Goal: Task Accomplishment & Management: Manage account settings

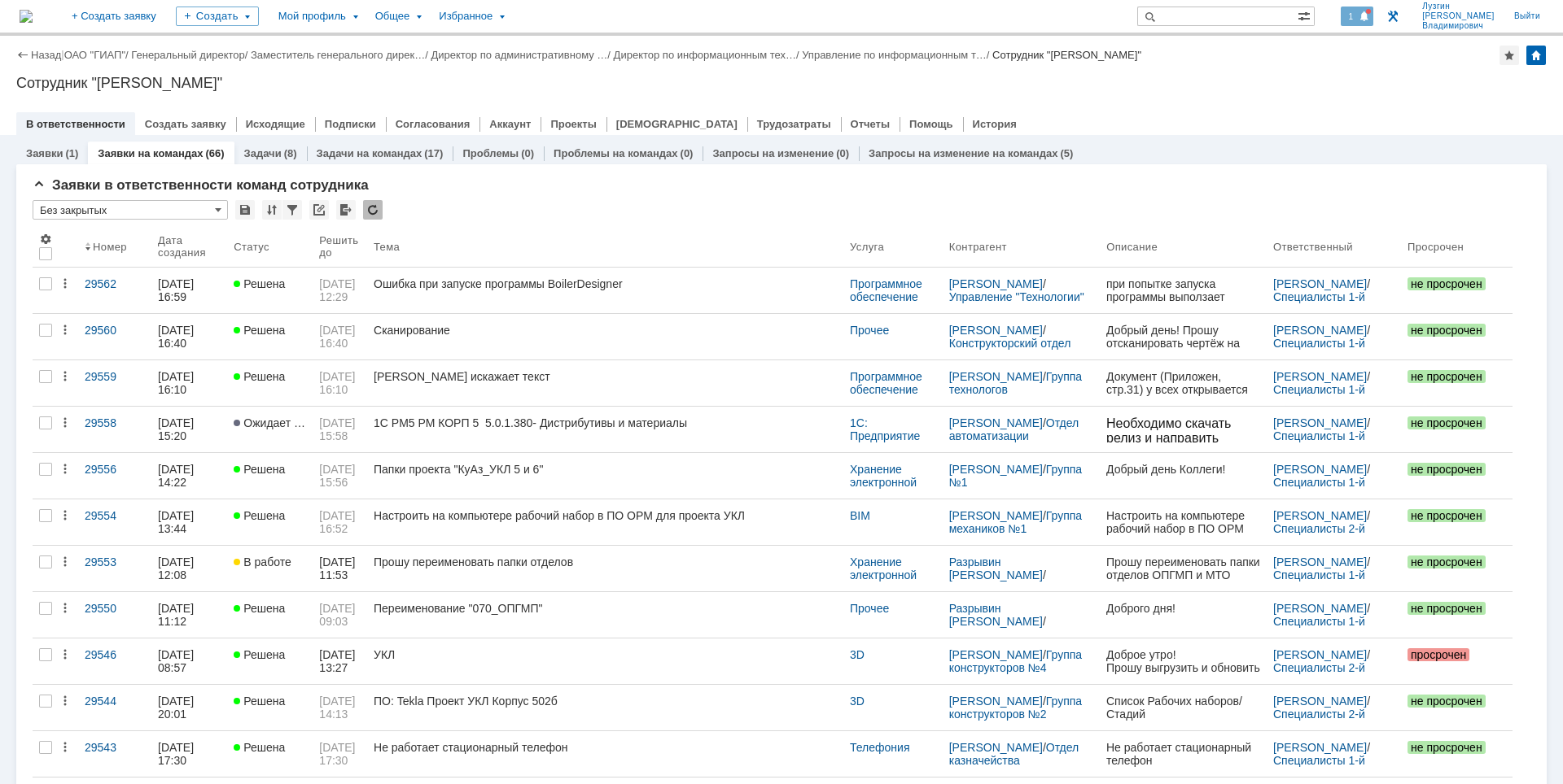
click at [1370, 12] on span at bounding box center [1365, 17] width 12 height 13
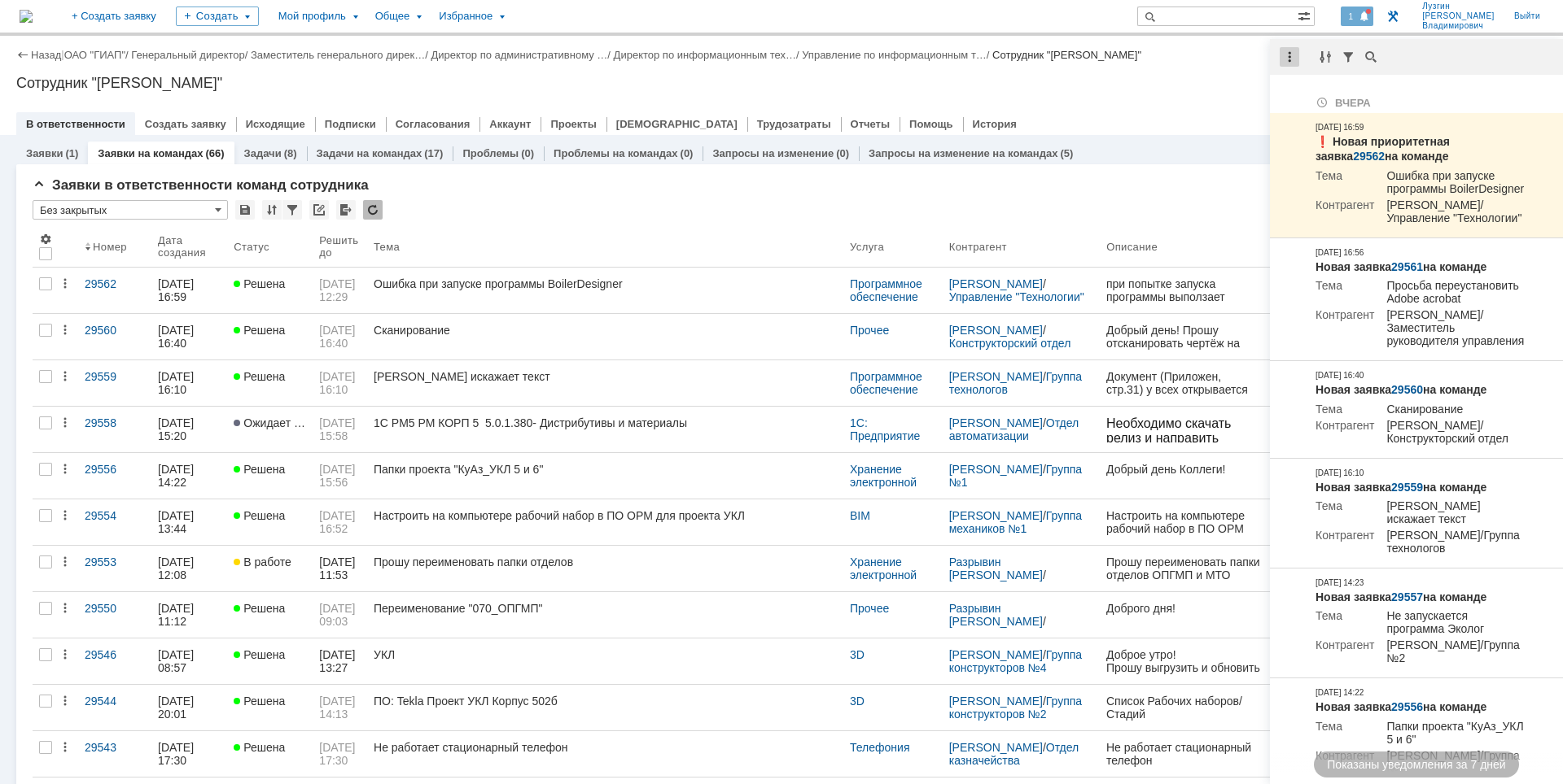
click at [1293, 59] on div at bounding box center [1289, 57] width 20 height 20
click at [1312, 97] on div "Отметить уведомления прочитанными" at bounding box center [1402, 99] width 219 height 12
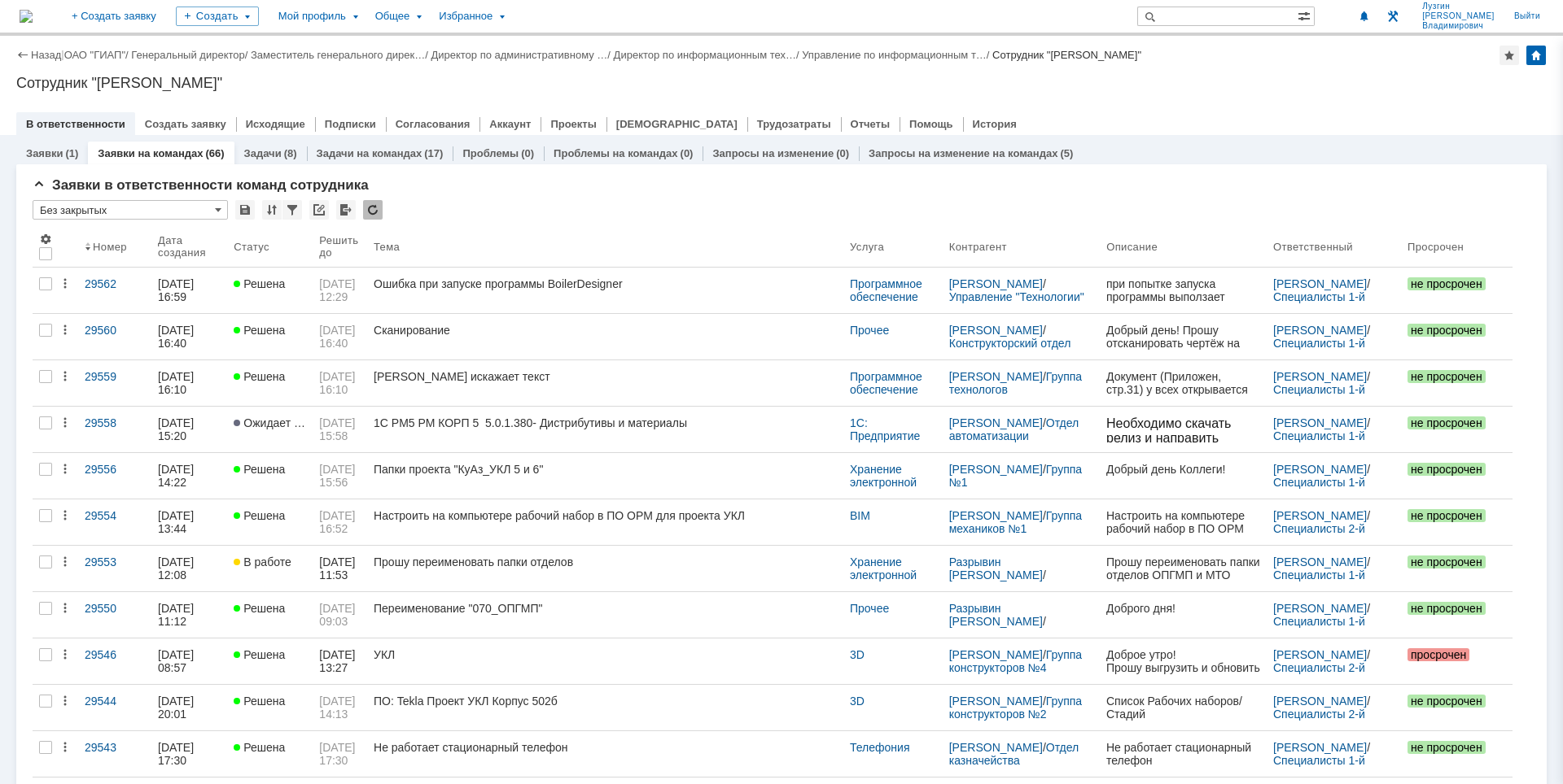
click at [1204, 84] on div "Сотрудник "[PERSON_NAME]"" at bounding box center [782, 82] width 1531 height 17
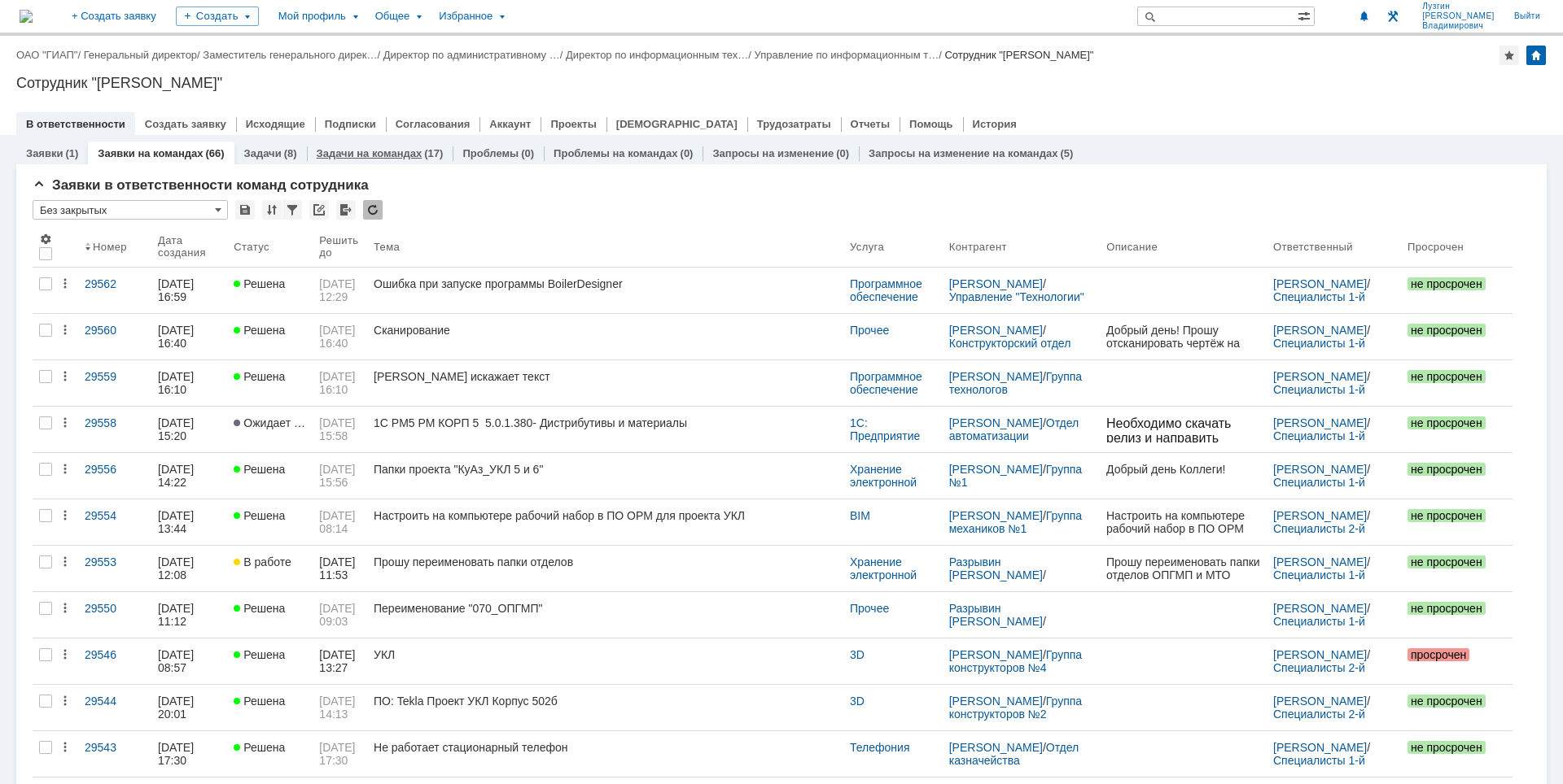
click at [352, 149] on link "Задачи на командах" at bounding box center [370, 153] width 106 height 12
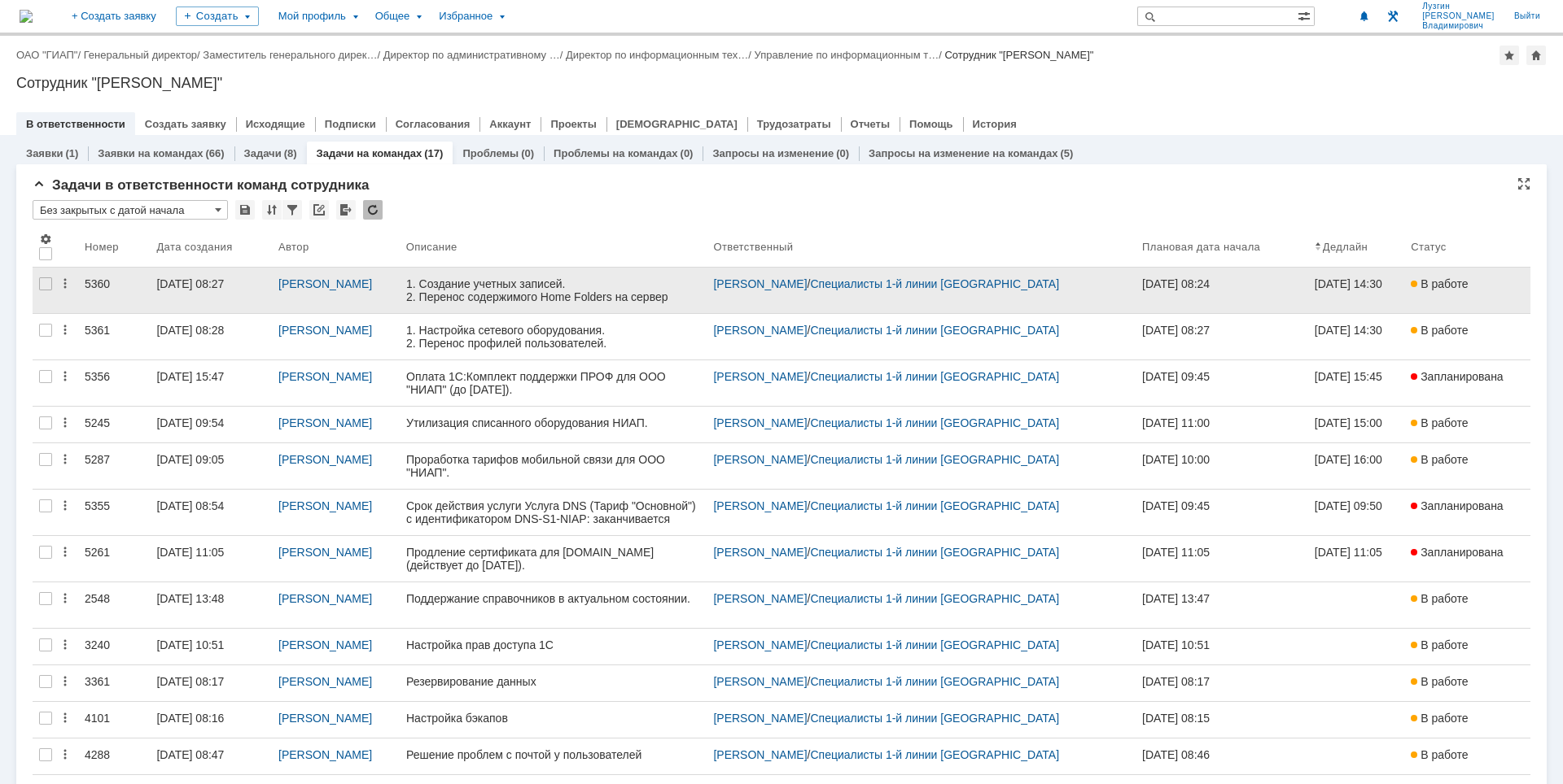
click at [224, 290] on link "[DATE] 08:27" at bounding box center [211, 290] width 123 height 45
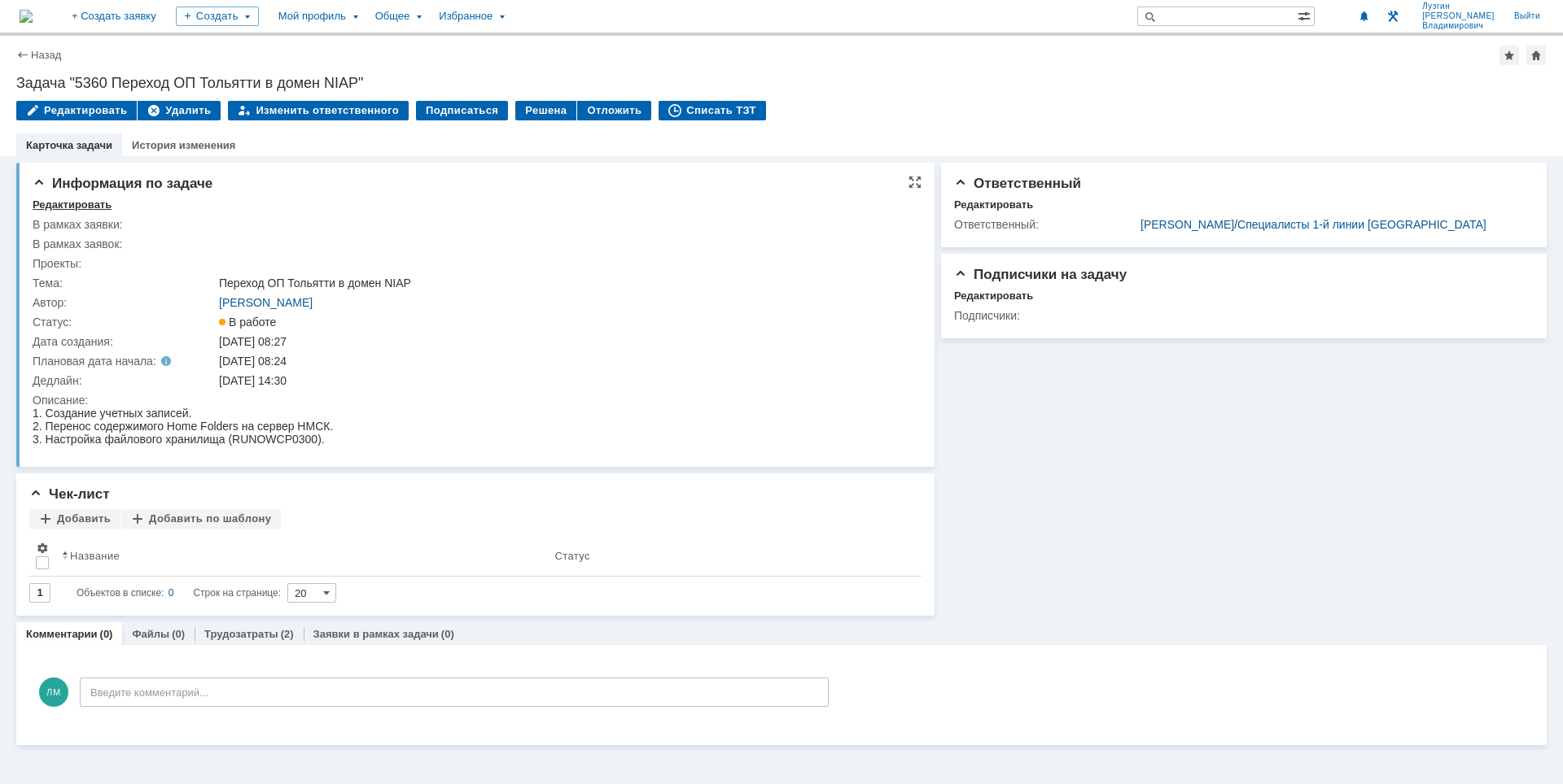
click at [98, 200] on div "Редактировать" at bounding box center [72, 205] width 79 height 13
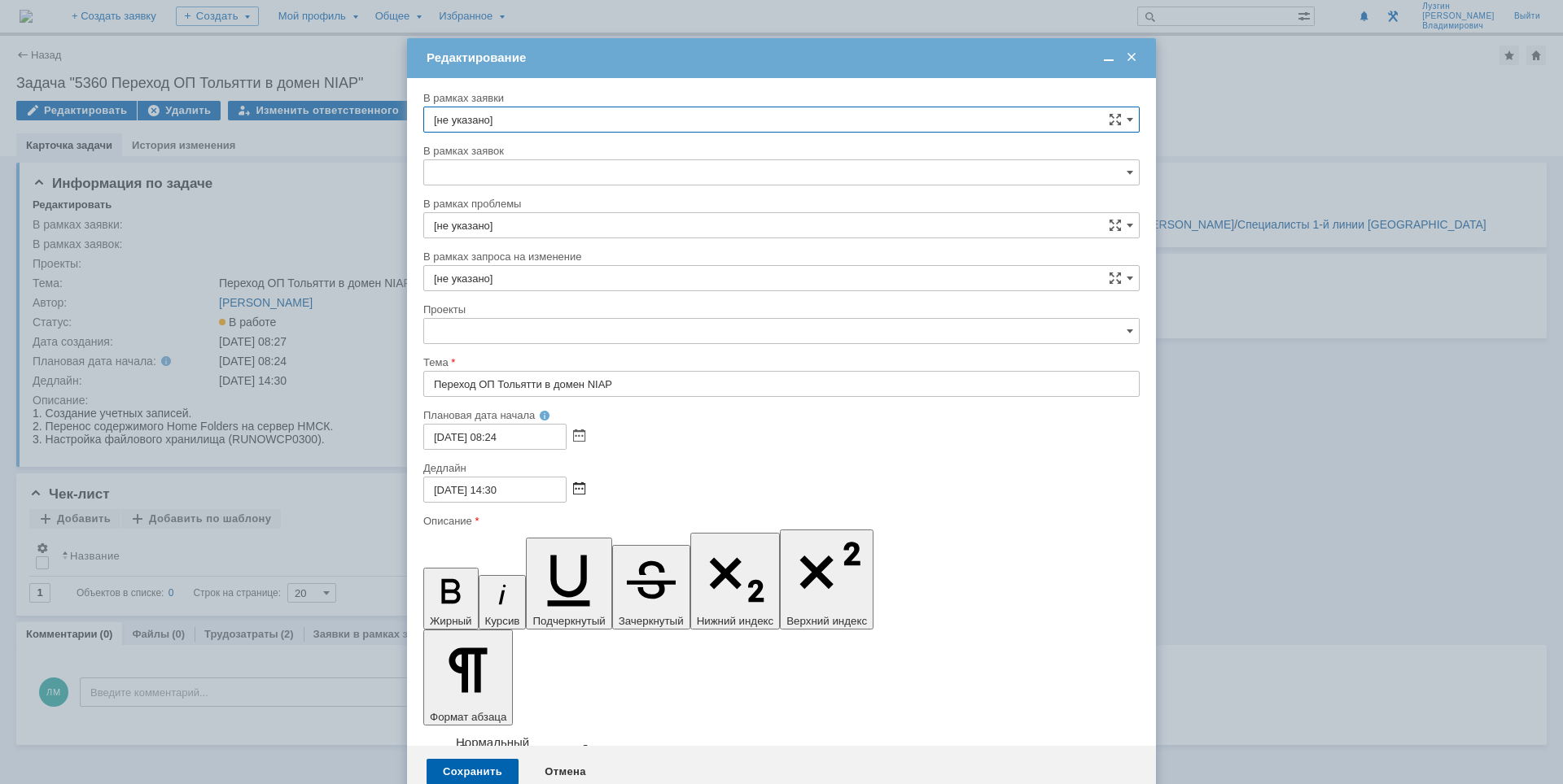
click at [581, 494] on span at bounding box center [580, 489] width 12 height 13
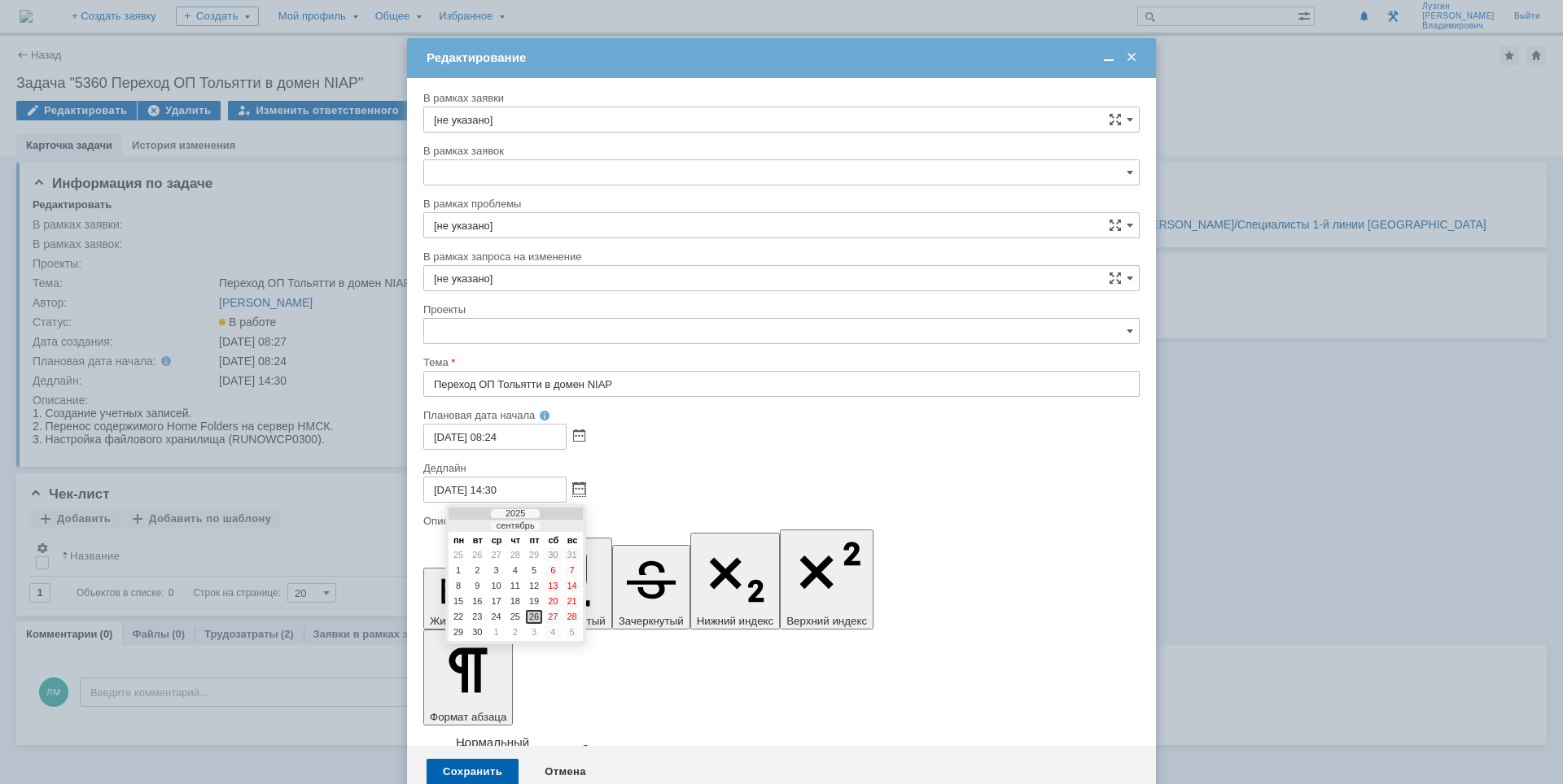
click at [562, 521] on div at bounding box center [563, 526] width 12 height 11
click at [539, 570] on div "10" at bounding box center [533, 570] width 17 height 14
type input "[DATE] 14:30"
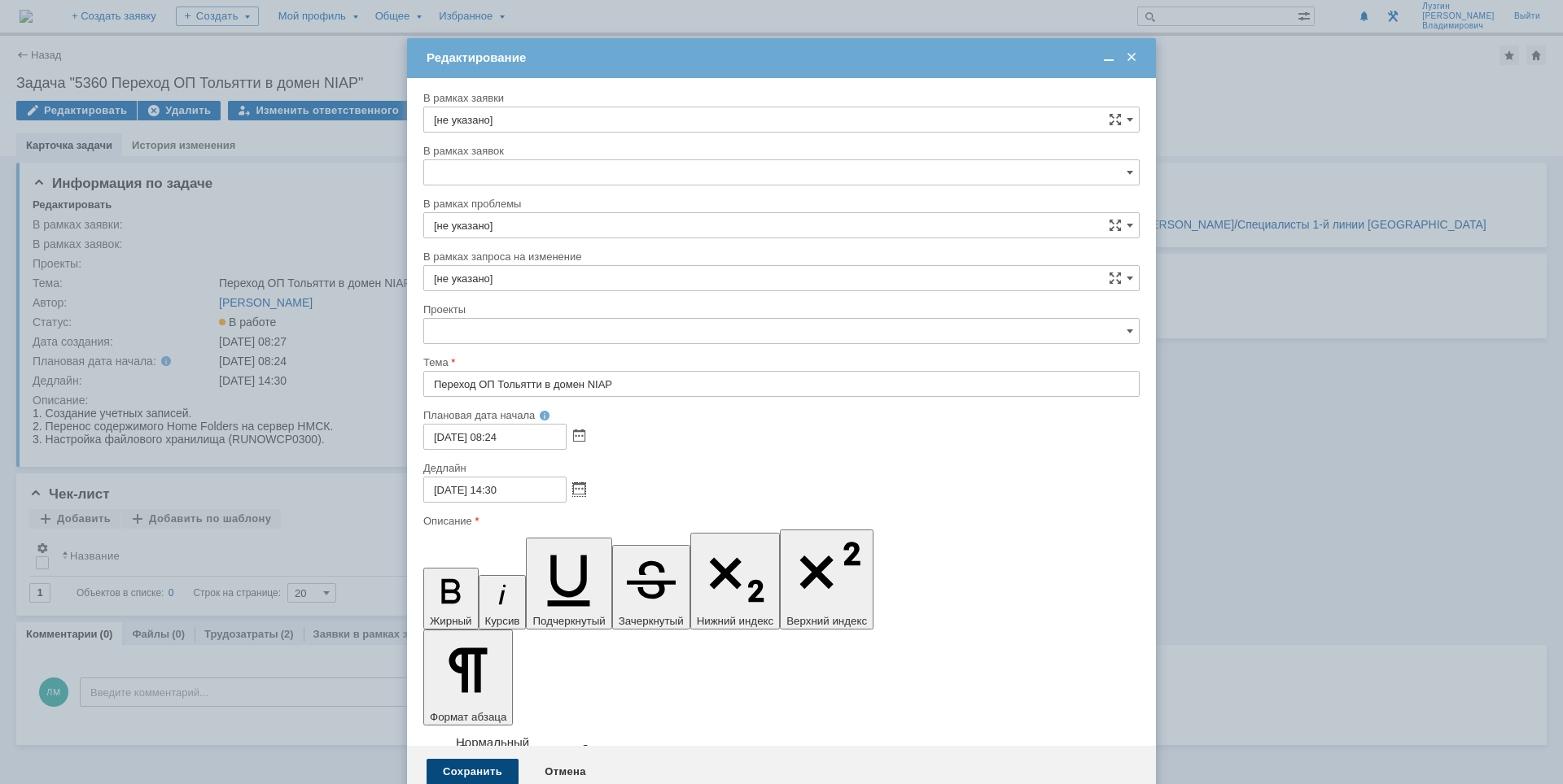
click at [479, 758] on div "Сохранить" at bounding box center [473, 772] width 92 height 26
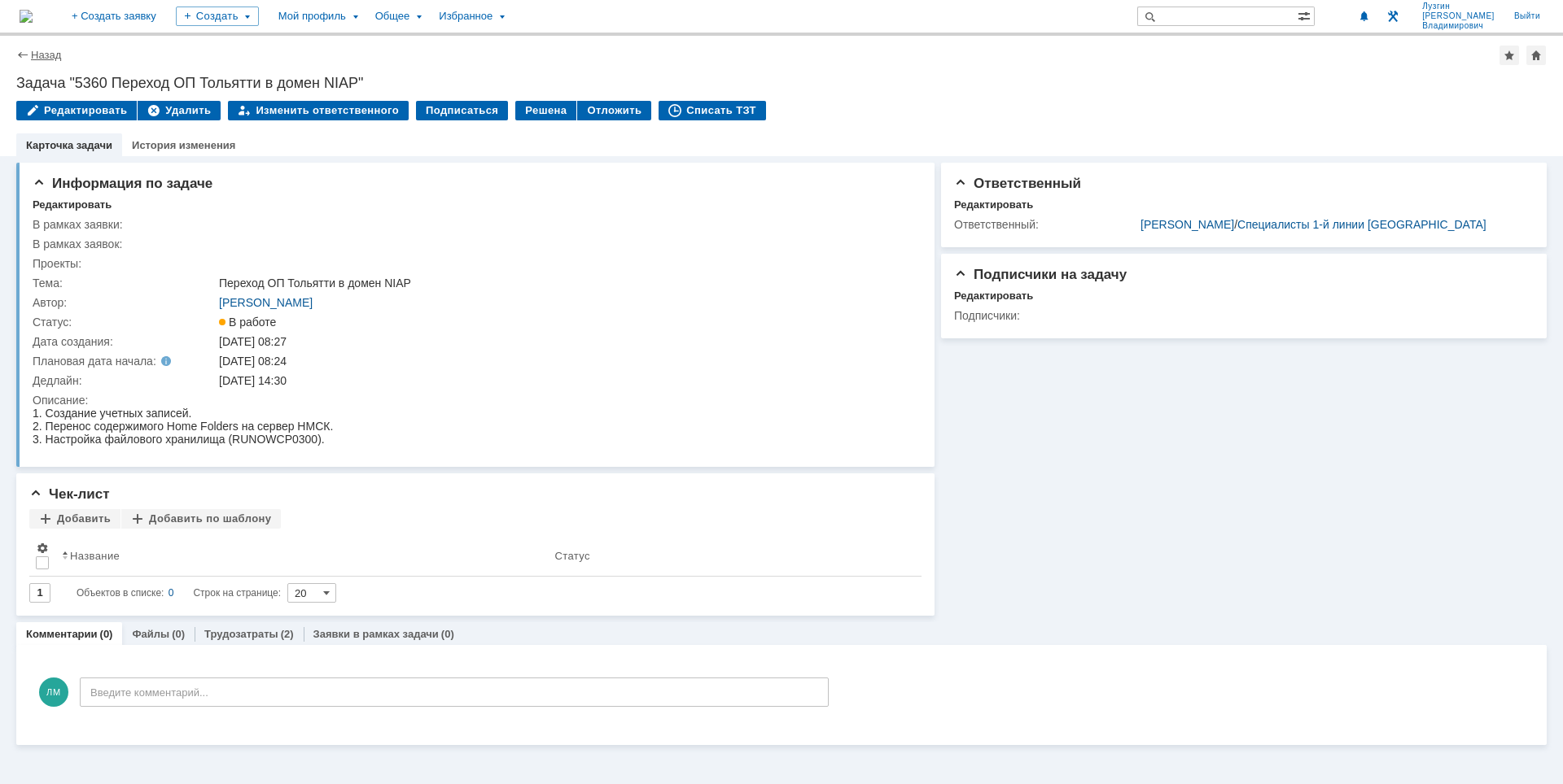
click at [55, 55] on link "Назад" at bounding box center [46, 55] width 30 height 12
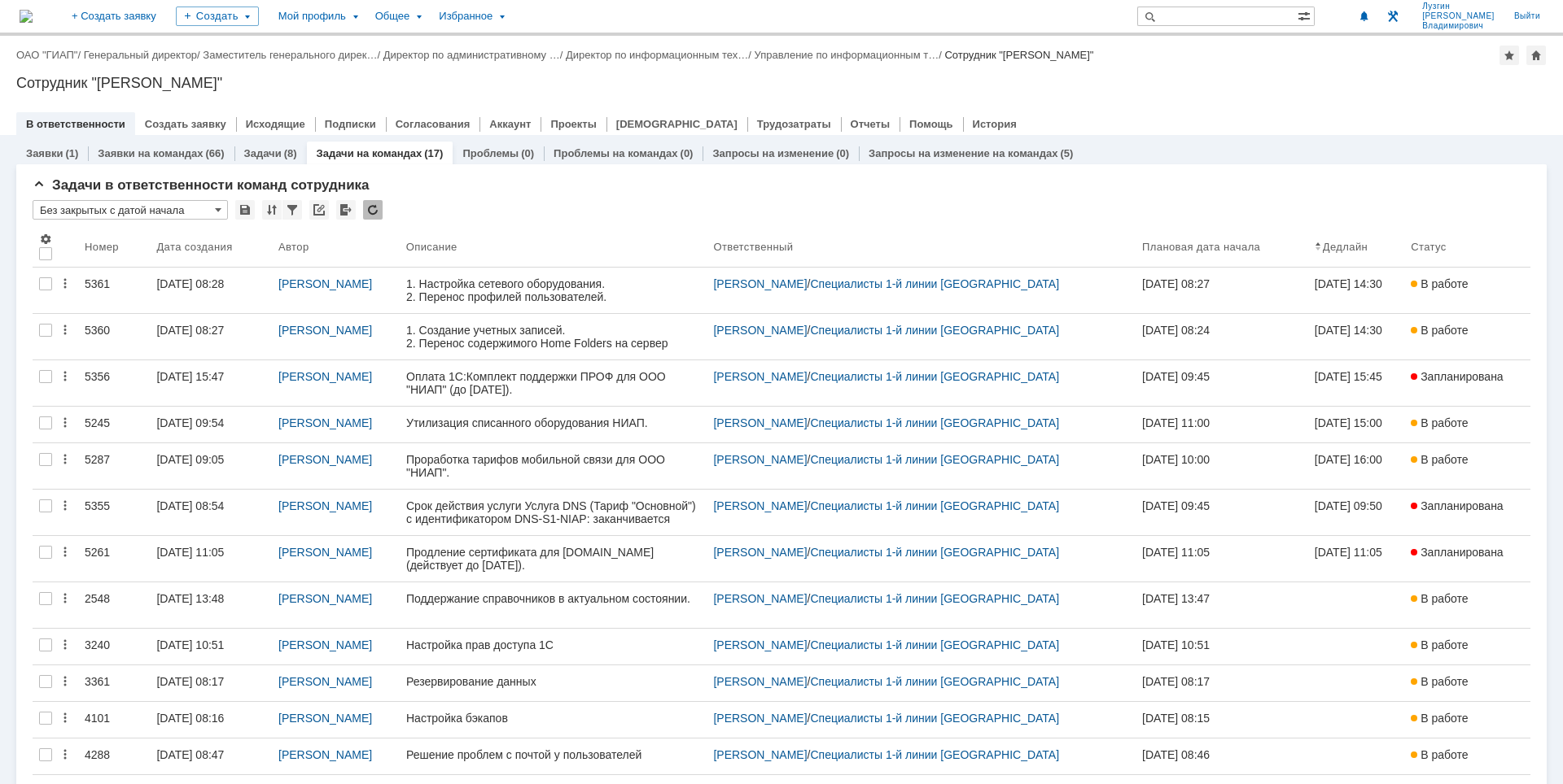
click at [1141, 112] on div at bounding box center [782, 107] width 1531 height 13
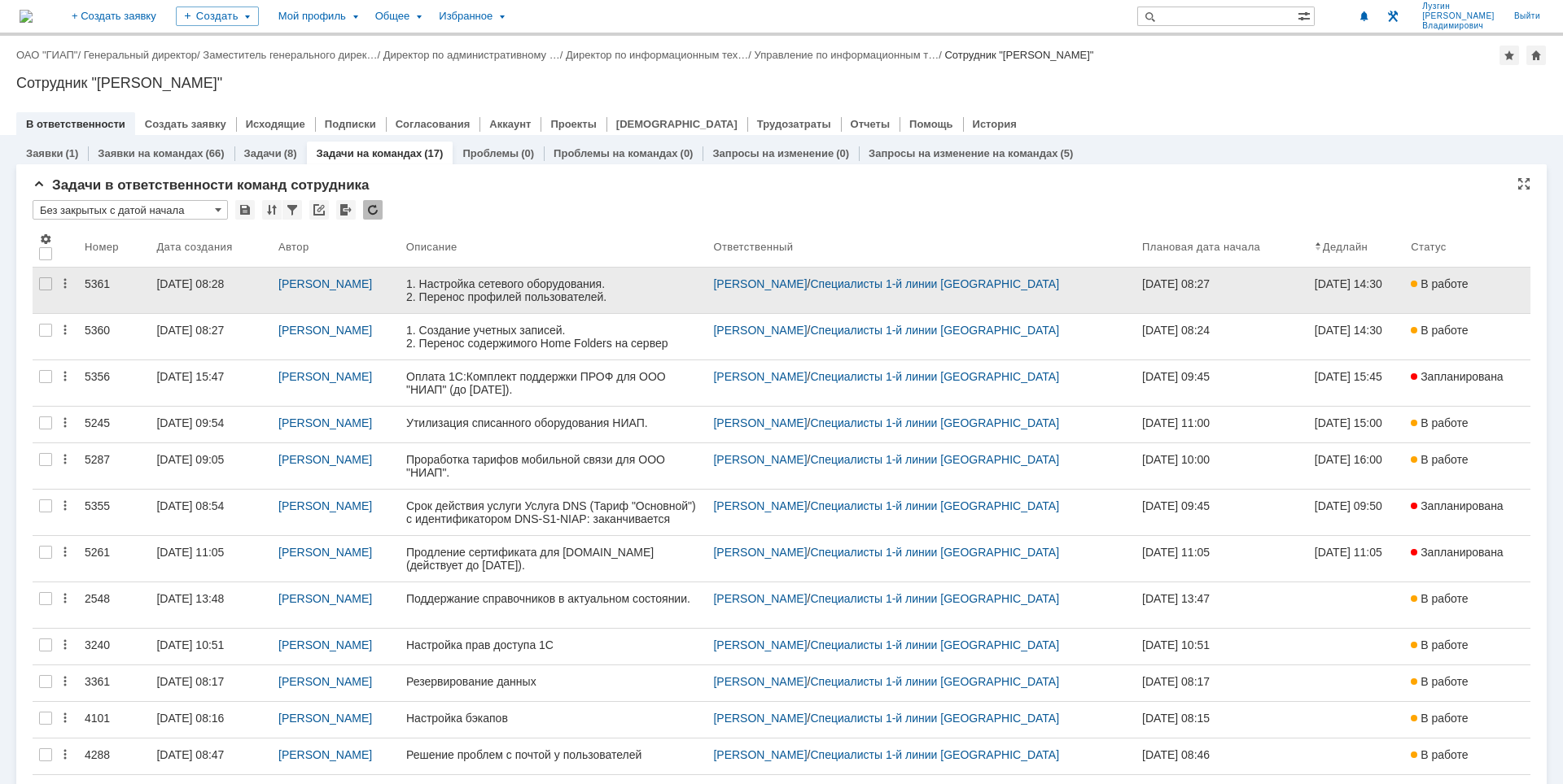
click at [184, 285] on div "[DATE] 08:28" at bounding box center [189, 283] width 68 height 13
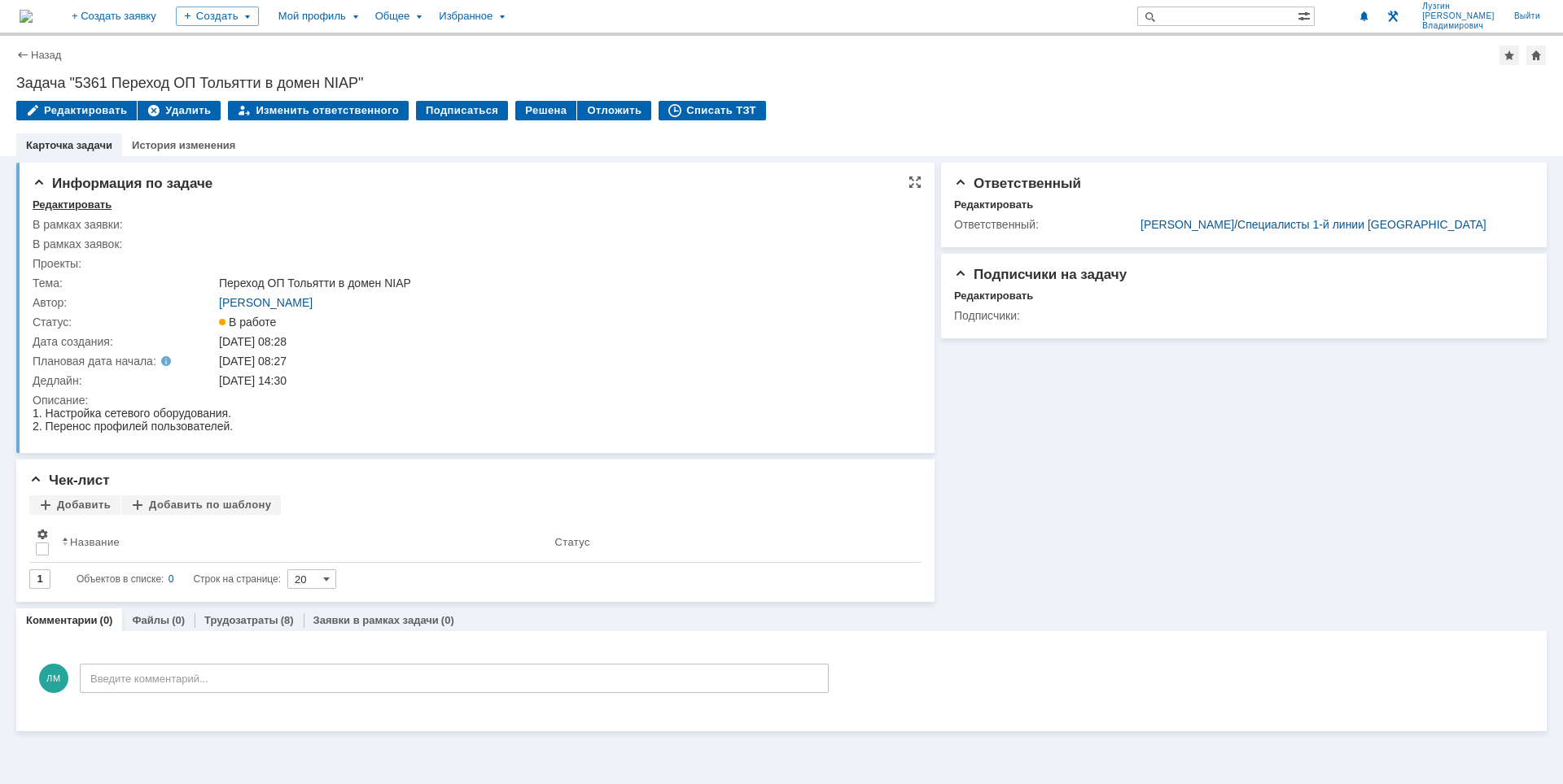
click at [100, 207] on div "Редактировать" at bounding box center [72, 205] width 79 height 13
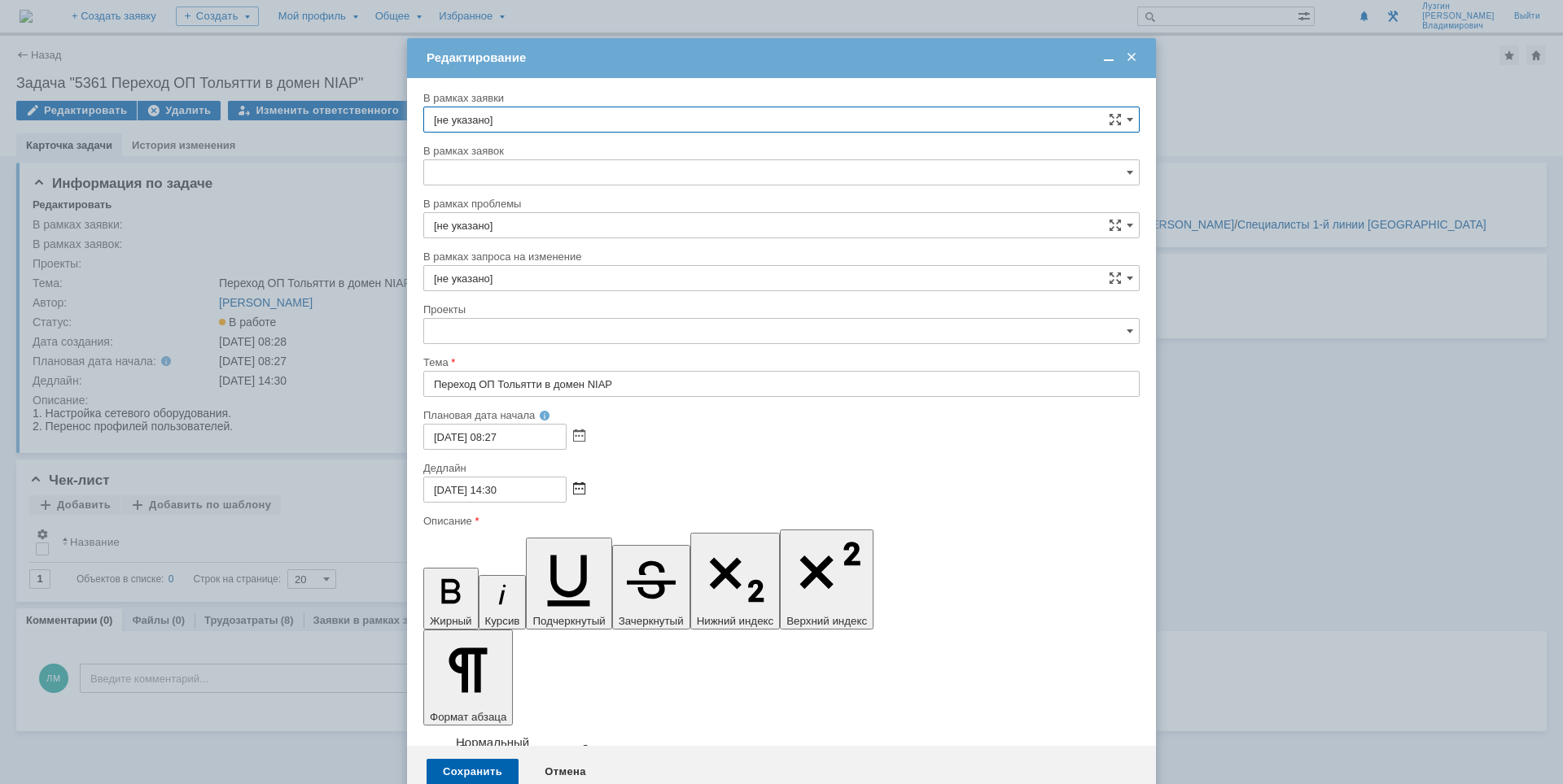
click at [582, 493] on span at bounding box center [580, 489] width 12 height 13
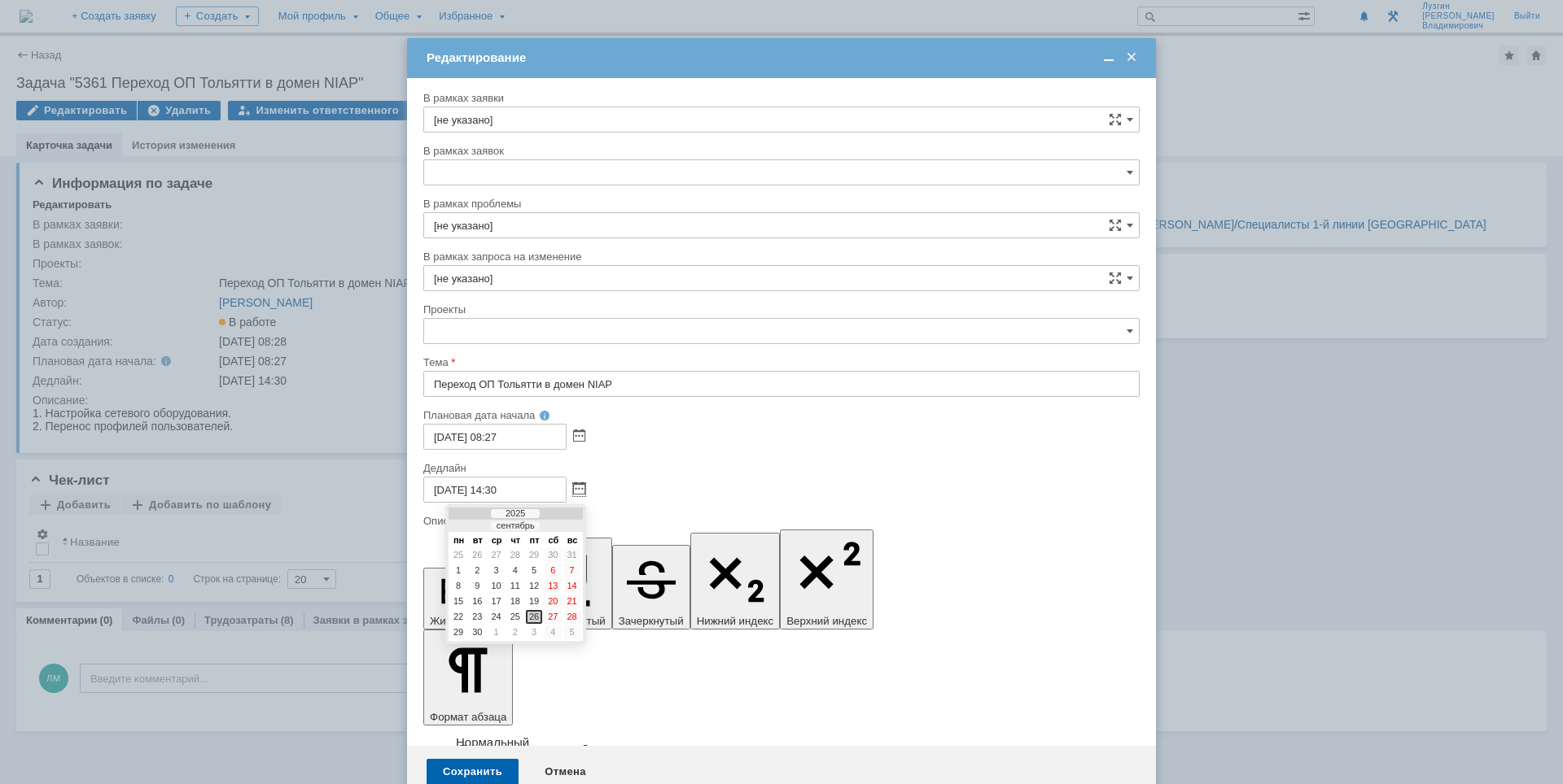
click at [562, 525] on div at bounding box center [563, 526] width 12 height 11
click at [539, 573] on div "10" at bounding box center [533, 570] width 17 height 14
type input "[DATE] 14:30"
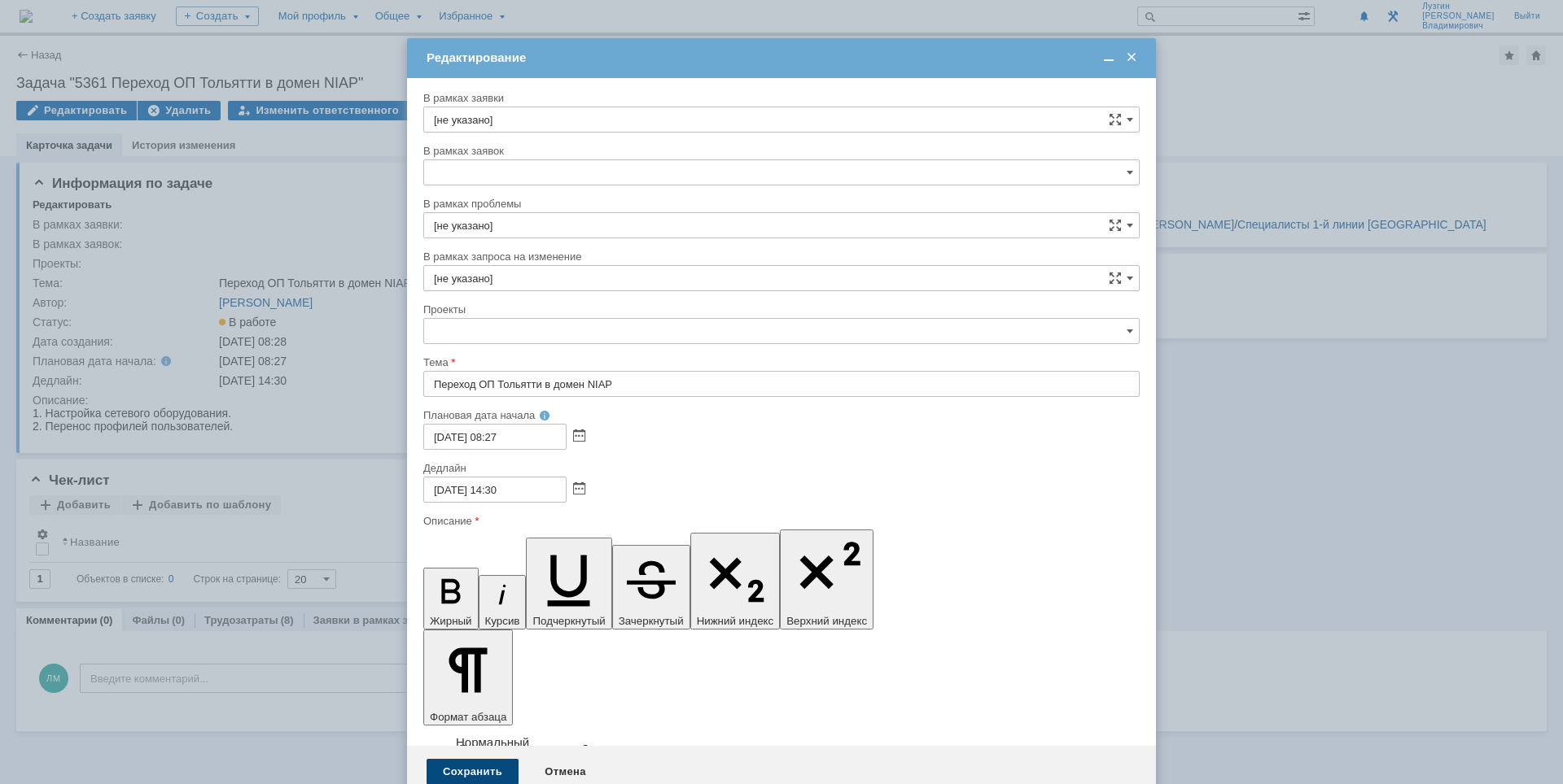
click at [478, 758] on div "Сохранить" at bounding box center [473, 772] width 92 height 26
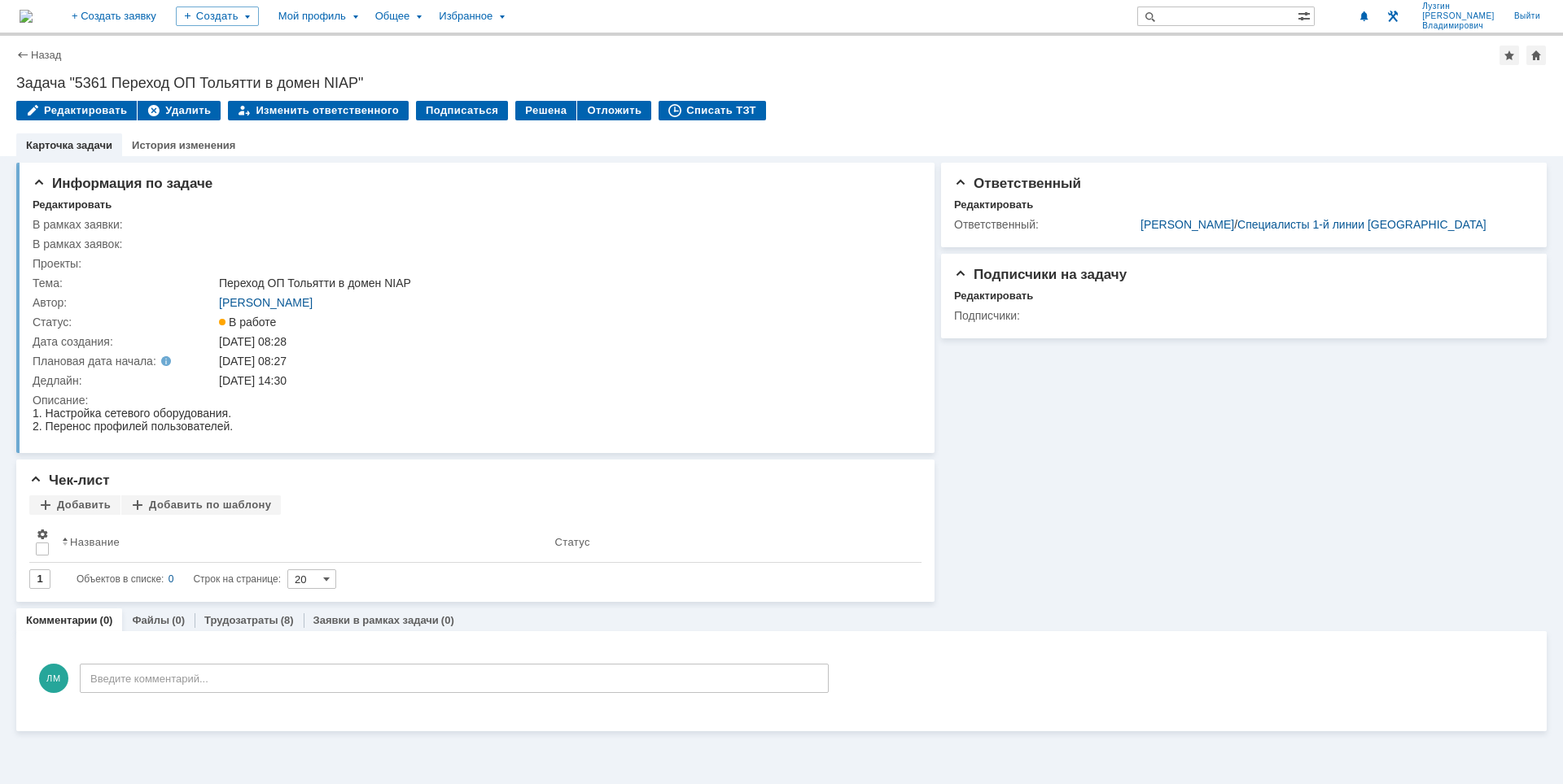
click at [1079, 401] on div "Ответственный Редактировать Ответственный: [PERSON_NAME] / Специалисты 1-й лини…" at bounding box center [1240, 378] width 612 height 446
click at [864, 87] on div "Задача "5361 Переход ОП Тольятти в домен NIAP"" at bounding box center [782, 82] width 1531 height 17
click at [32, 18] on img at bounding box center [25, 16] width 13 height 13
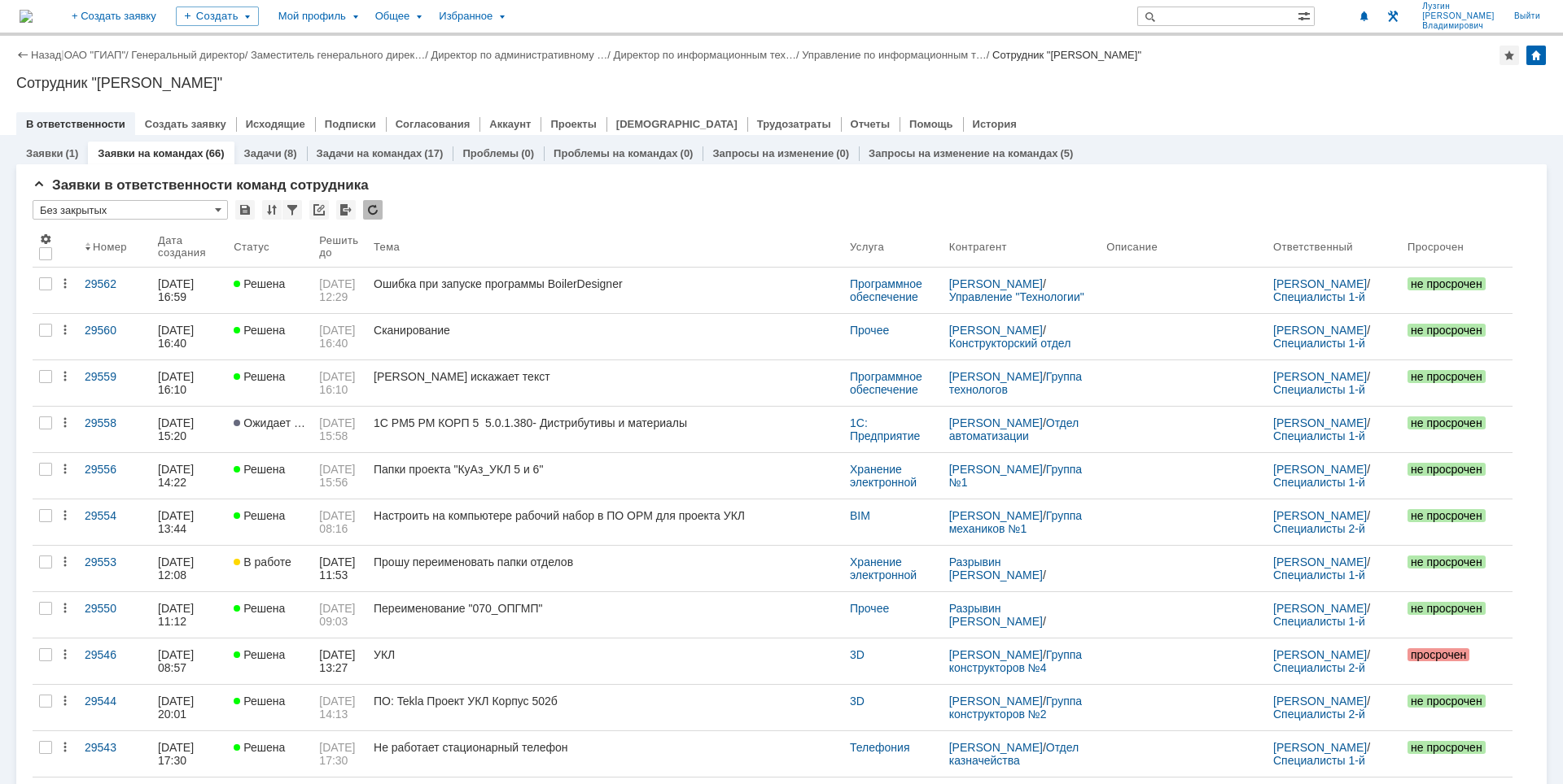
click at [1150, 84] on div "Сотрудник "[PERSON_NAME]"" at bounding box center [782, 82] width 1531 height 17
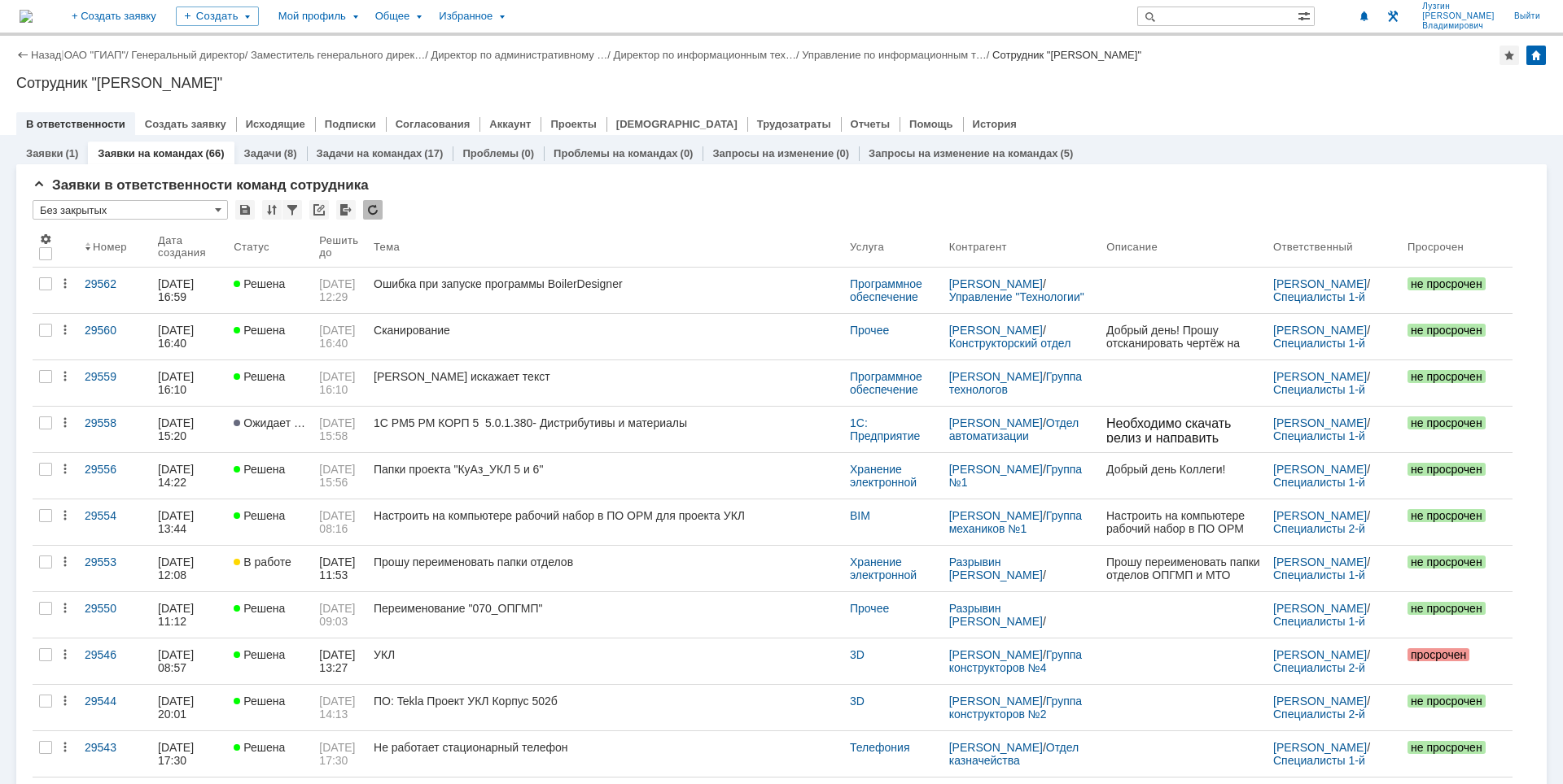
click at [1181, 105] on div at bounding box center [782, 107] width 1531 height 13
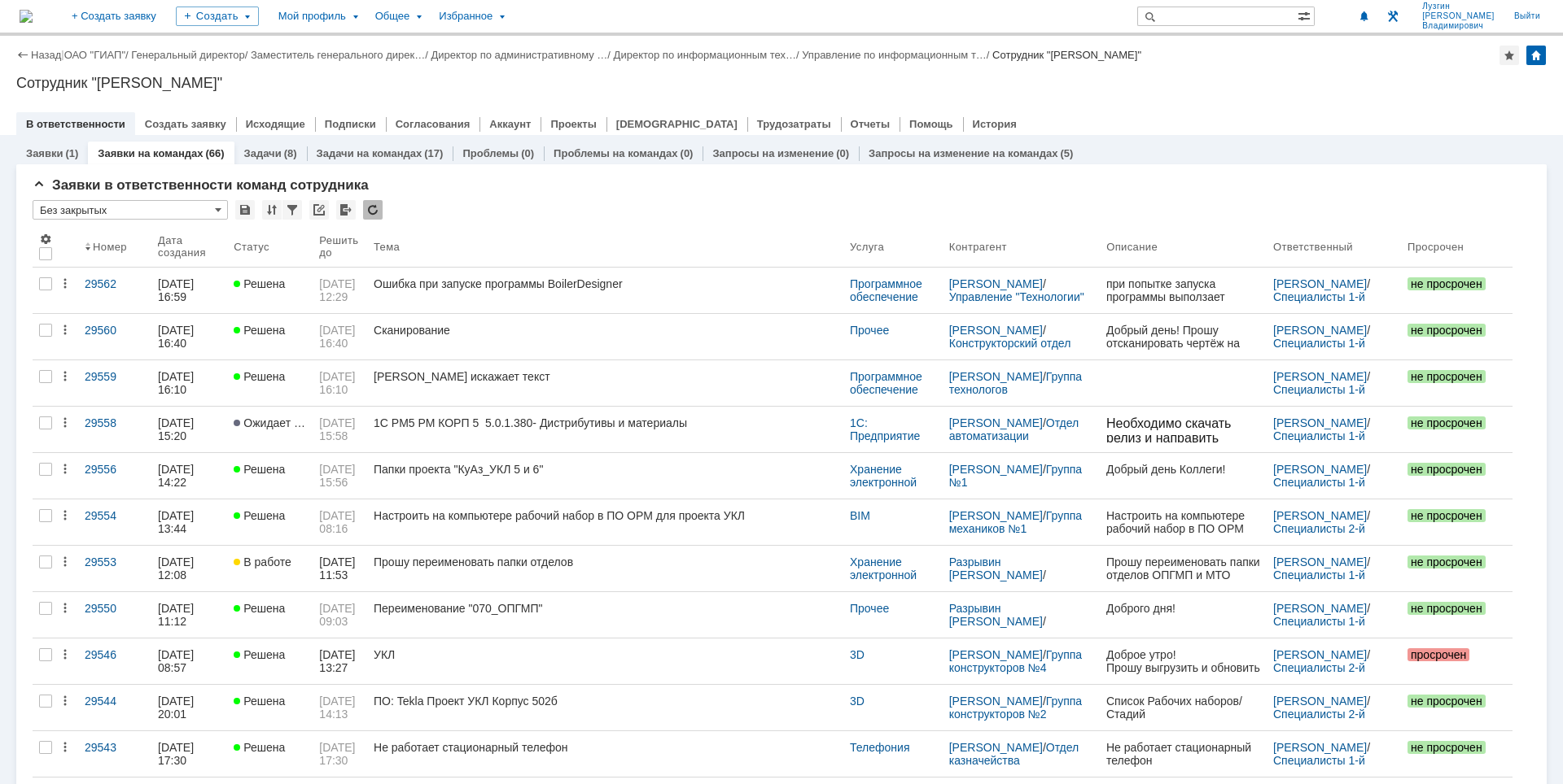
click at [1315, 118] on div "В ответственности Создать заявку Исходящие Подписки Согласования Аккаунт Проект…" at bounding box center [782, 123] width 1531 height 23
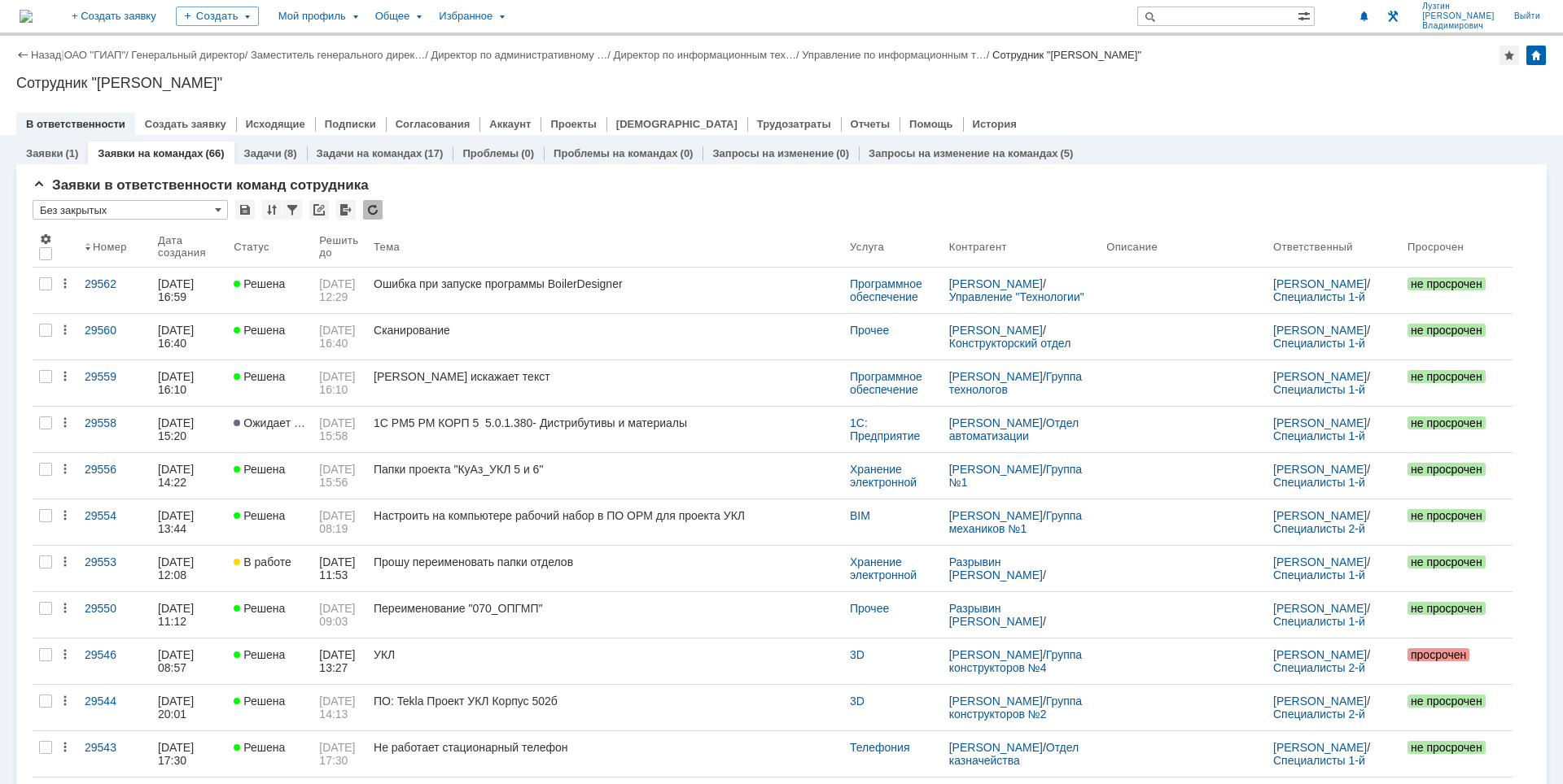
click at [1235, 108] on div at bounding box center [782, 107] width 1531 height 13
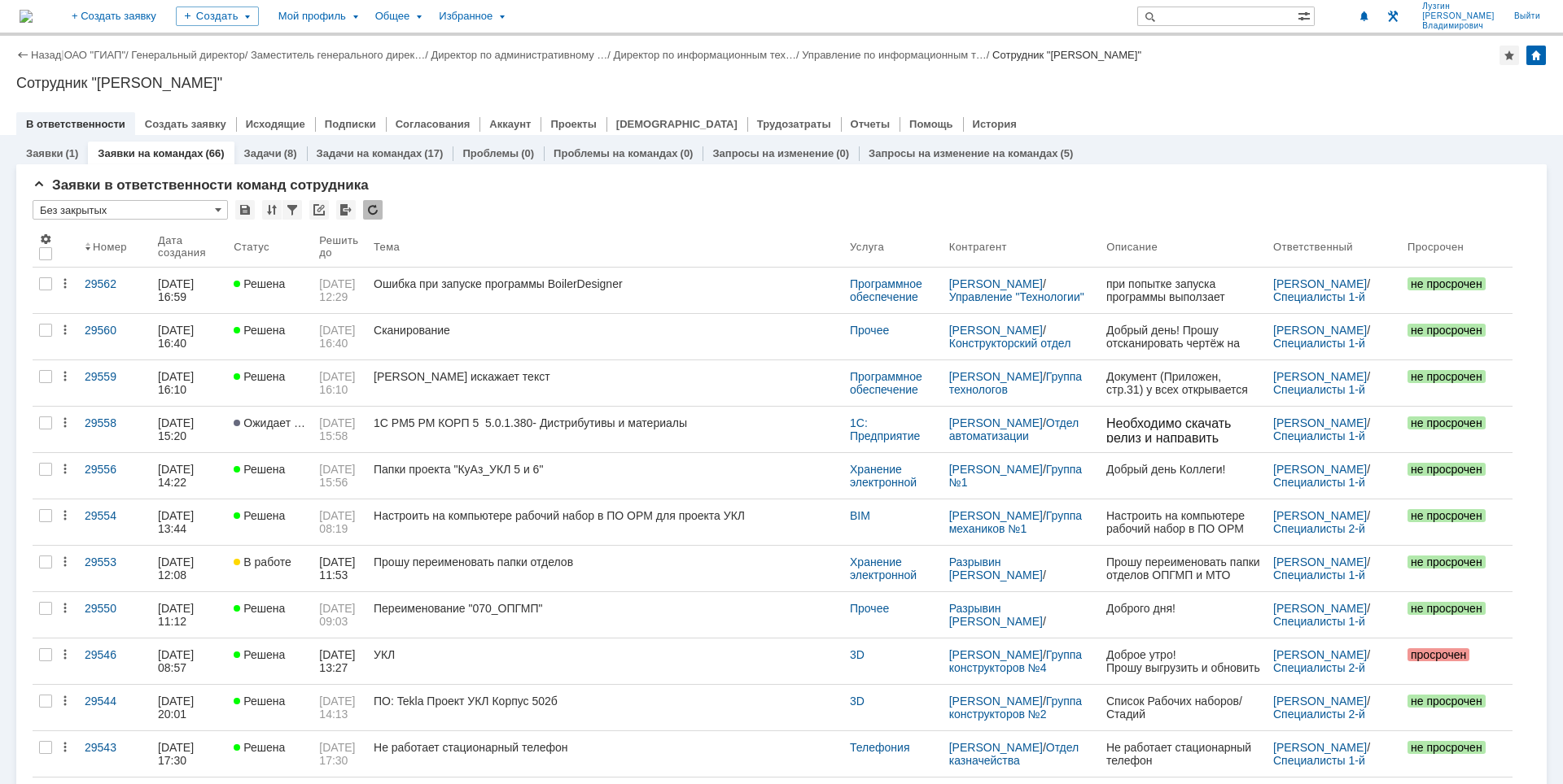
click at [1130, 86] on div "Сотрудник "[PERSON_NAME]"" at bounding box center [782, 82] width 1531 height 17
click at [967, 71] on div "Назад | ОАО "ГИАП" / Генеральный директор / Заместитель генерального дирек… / Д…" at bounding box center [782, 85] width 1563 height 99
click at [32, 17] on img at bounding box center [25, 16] width 13 height 13
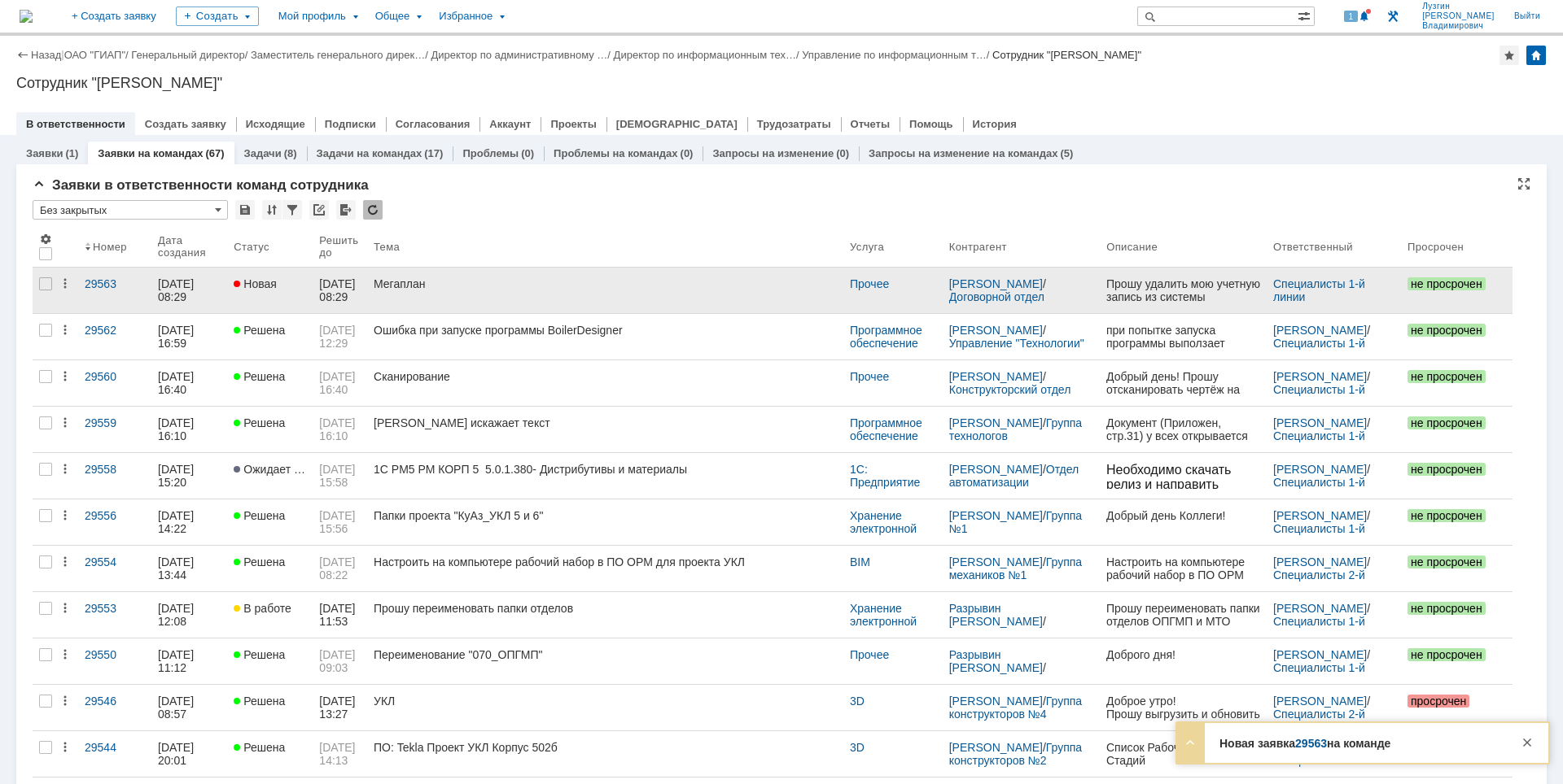
click at [639, 294] on link "Мегаплан" at bounding box center [605, 290] width 477 height 45
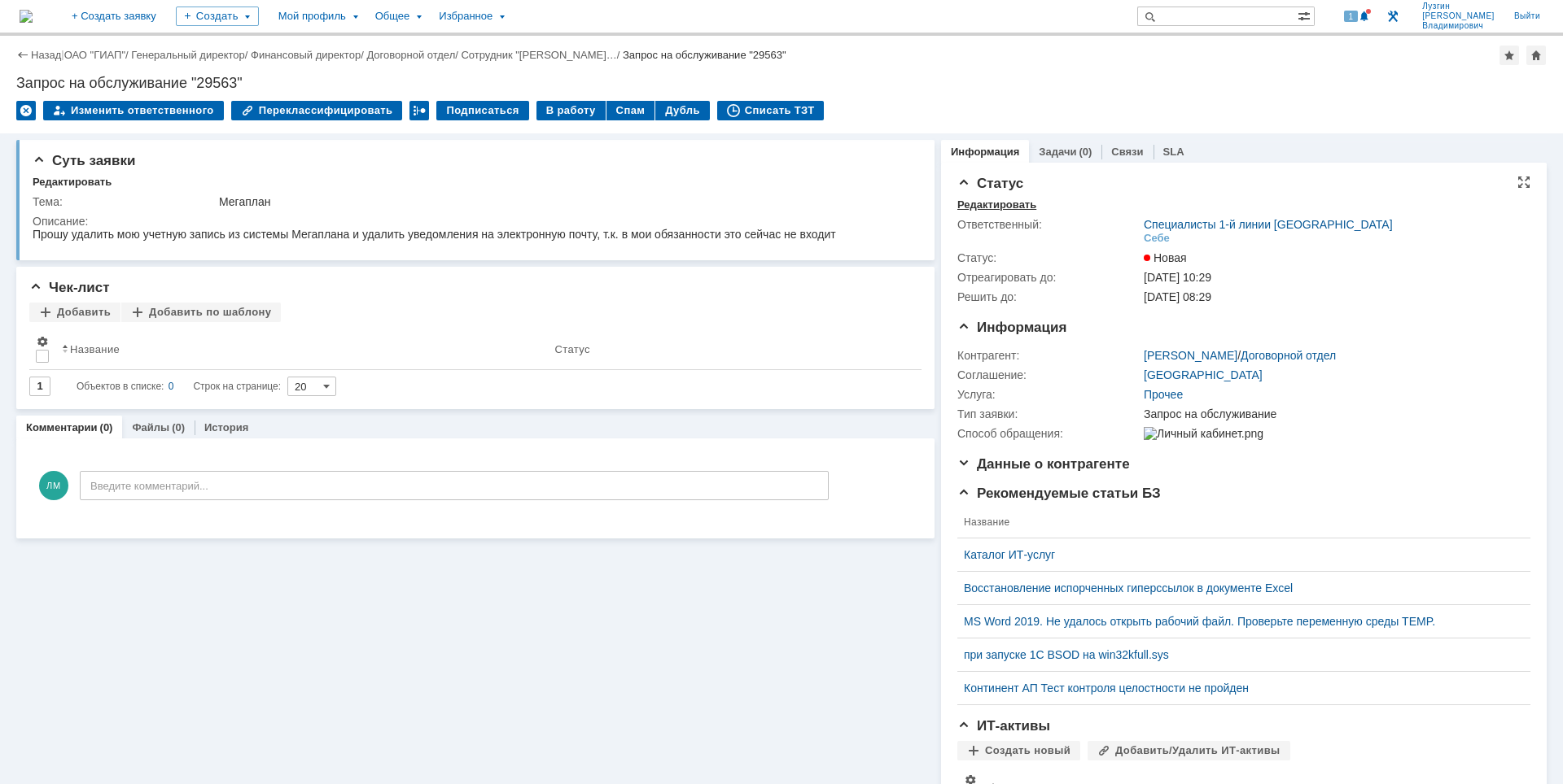
click at [1014, 208] on div "Редактировать" at bounding box center [996, 205] width 79 height 13
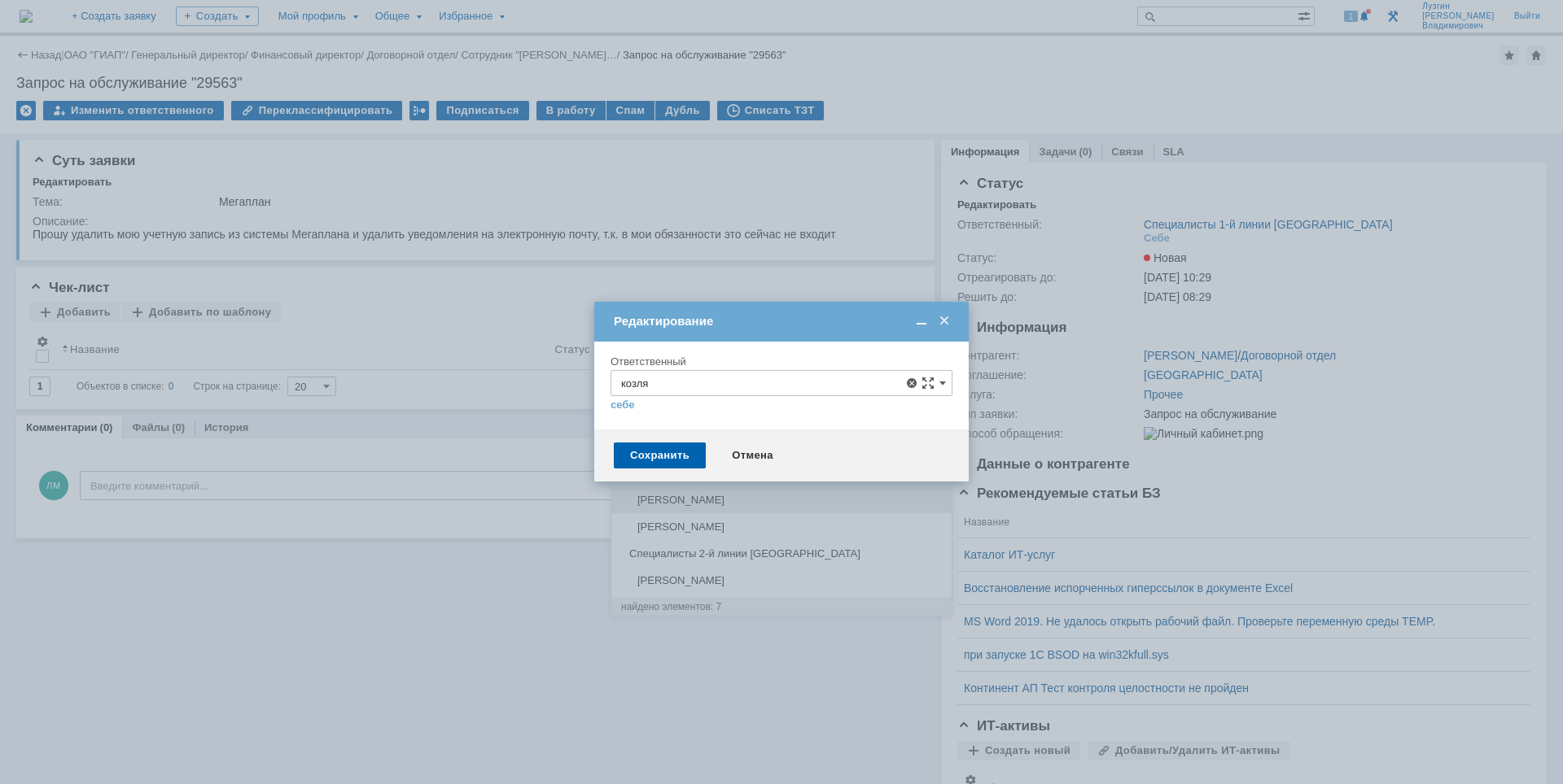
click at [789, 501] on span "[PERSON_NAME]" at bounding box center [782, 500] width 321 height 13
type input "[PERSON_NAME]"
click at [662, 457] on div "Сохранить" at bounding box center [660, 456] width 92 height 26
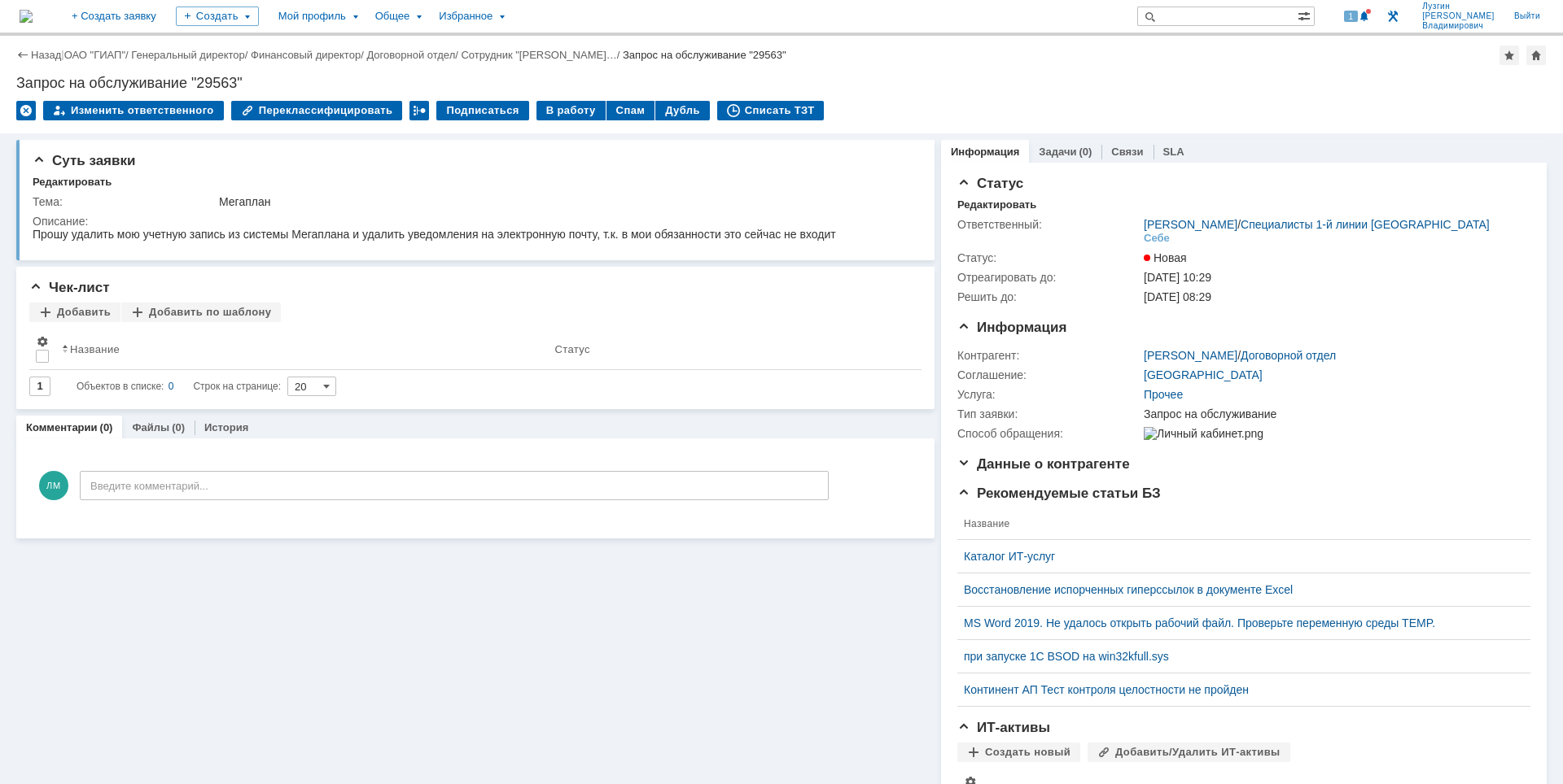
click at [32, 15] on img at bounding box center [25, 16] width 13 height 13
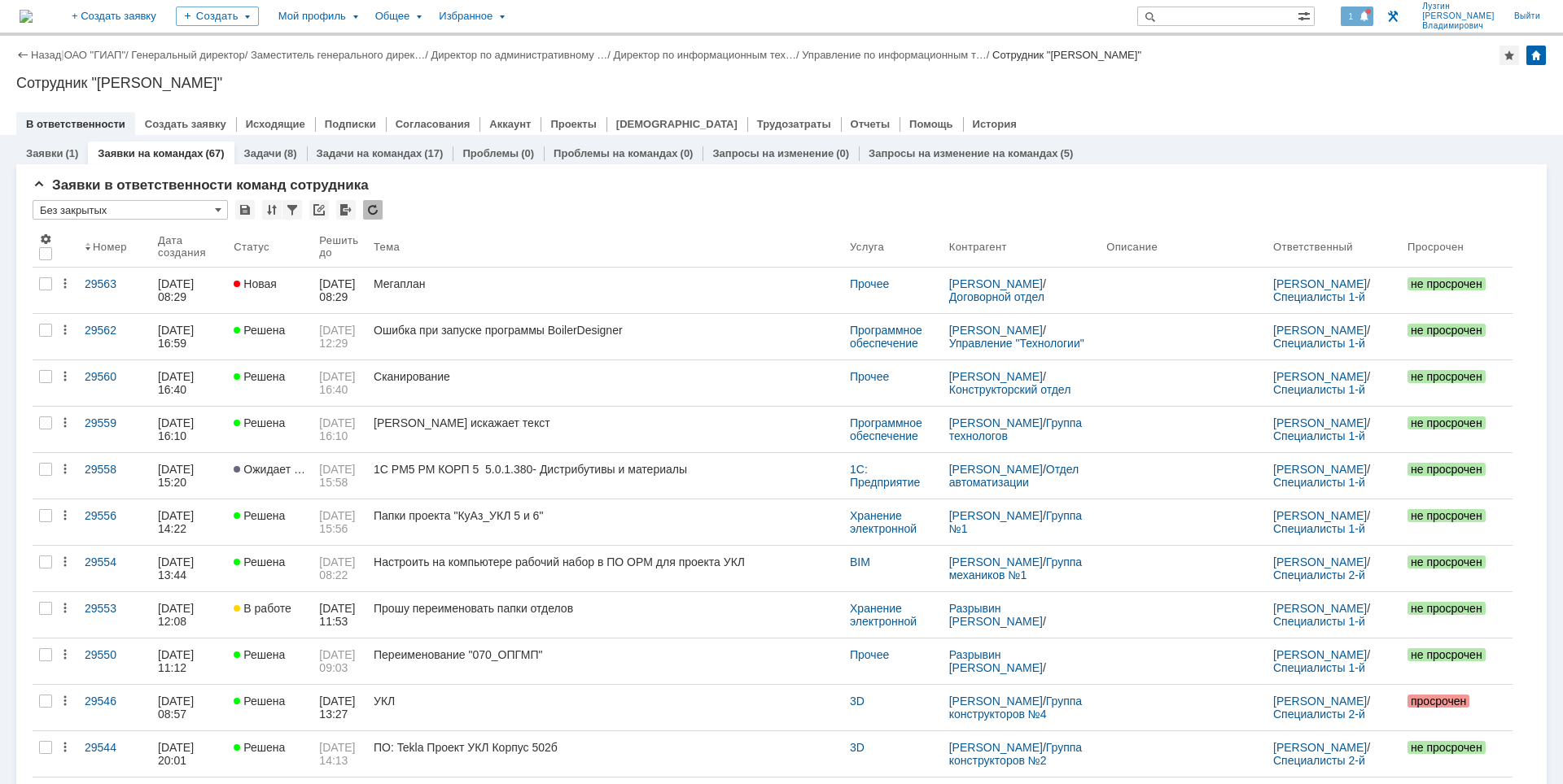
click at [1370, 16] on span at bounding box center [1365, 17] width 12 height 13
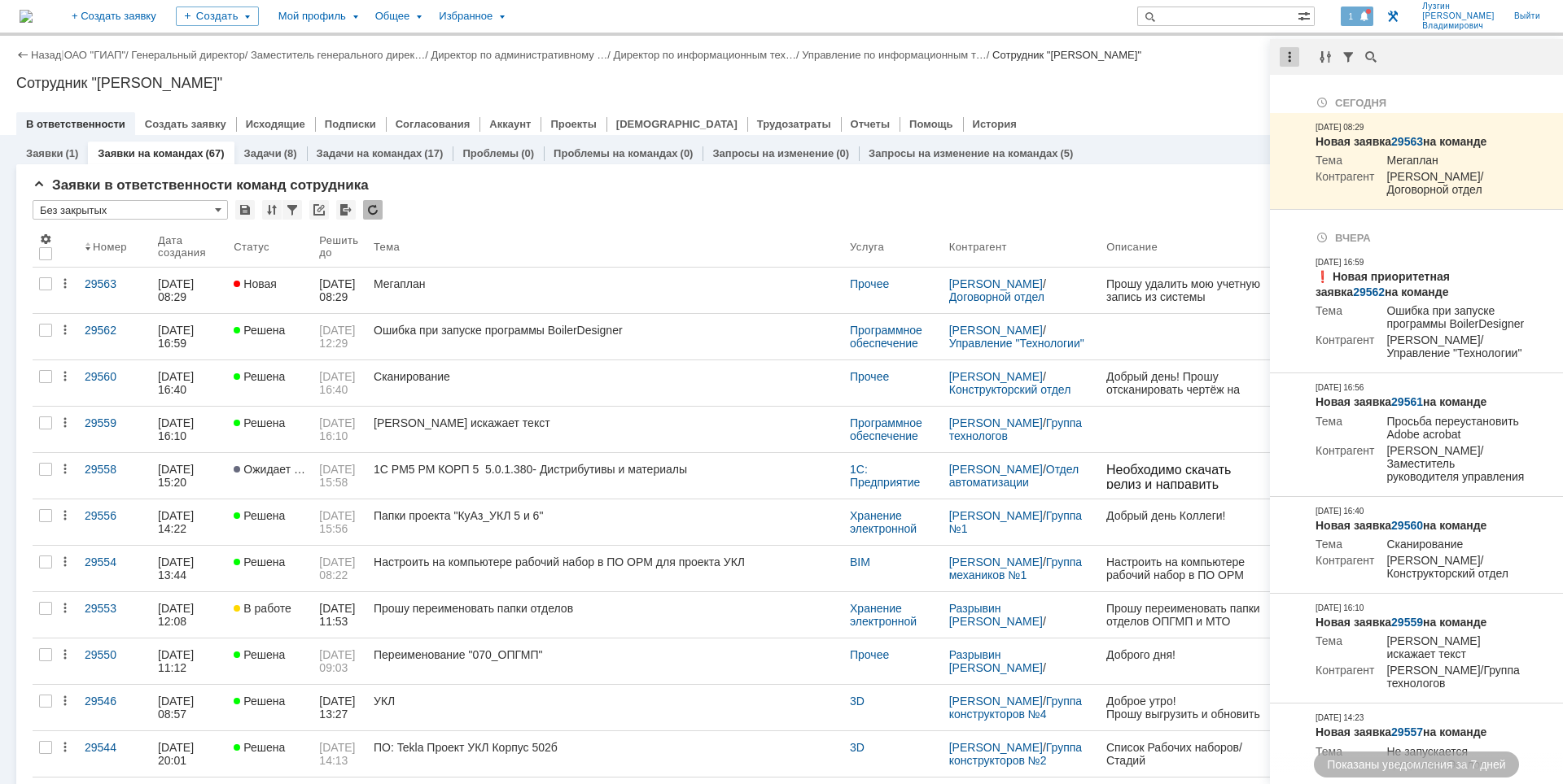
click at [1286, 60] on div at bounding box center [1289, 57] width 20 height 20
click at [1303, 99] on div "Отметить уведомления прочитанными" at bounding box center [1402, 99] width 219 height 12
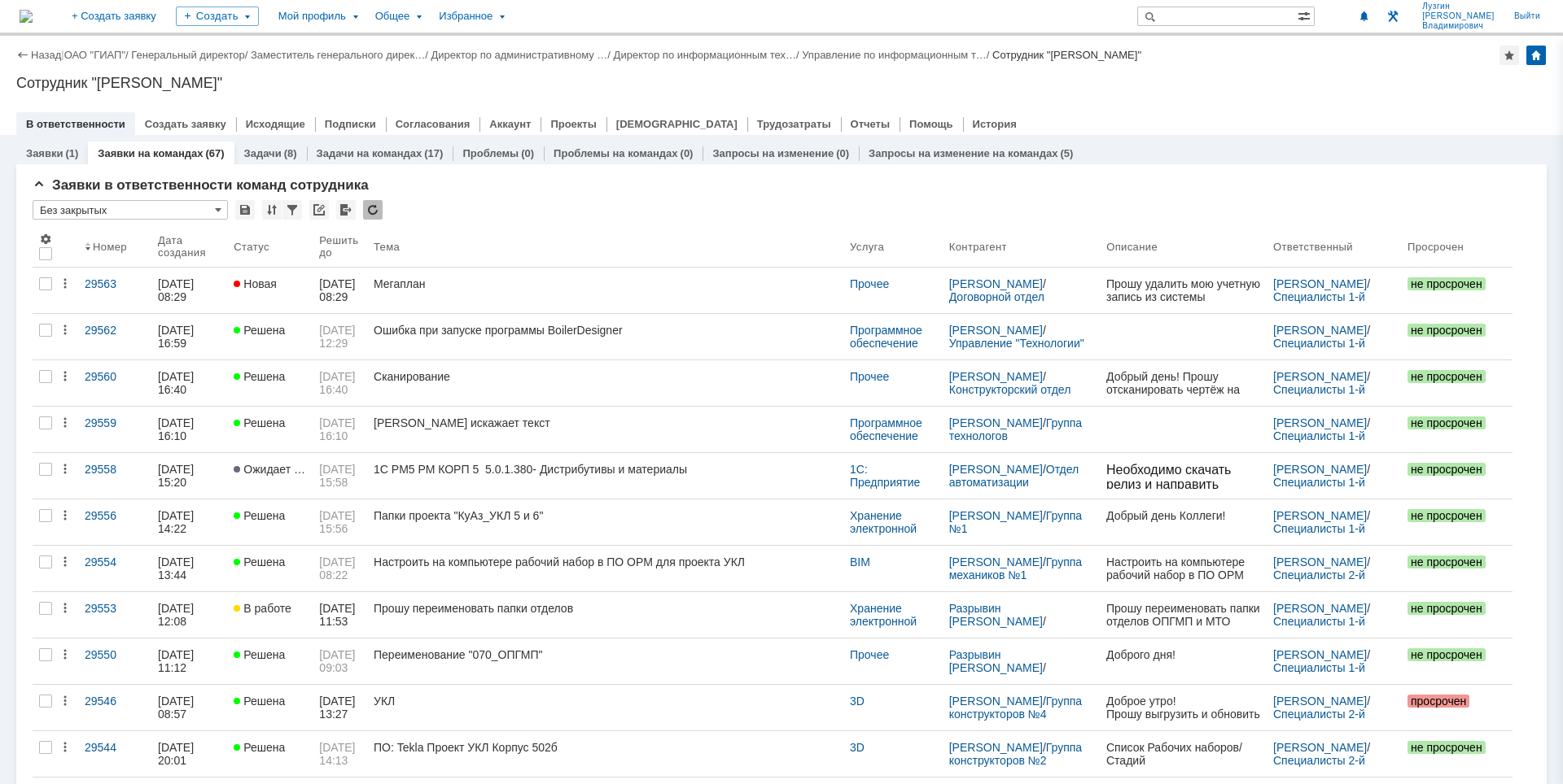
click at [1188, 86] on div "Сотрудник "[PERSON_NAME]"" at bounding box center [782, 82] width 1531 height 17
click at [1185, 91] on div "Назад | ОАО "ГИАП" / Генеральный директор / Заместитель генерального дирек… / Д…" at bounding box center [782, 85] width 1563 height 99
click at [1232, 100] on div "Назад | ОАО "ГИАП" / Генеральный директор / Заместитель генерального дирек… / Д…" at bounding box center [782, 85] width 1563 height 99
click at [1250, 98] on div "Назад | ОАО "ГИАП" / Генеральный директор / Заместитель генерального дирек… / Д…" at bounding box center [782, 85] width 1563 height 99
click at [1247, 69] on div "Назад | ОАО "ГИАП" / Генеральный директор / Заместитель генерального дирек… / Д…" at bounding box center [782, 85] width 1563 height 99
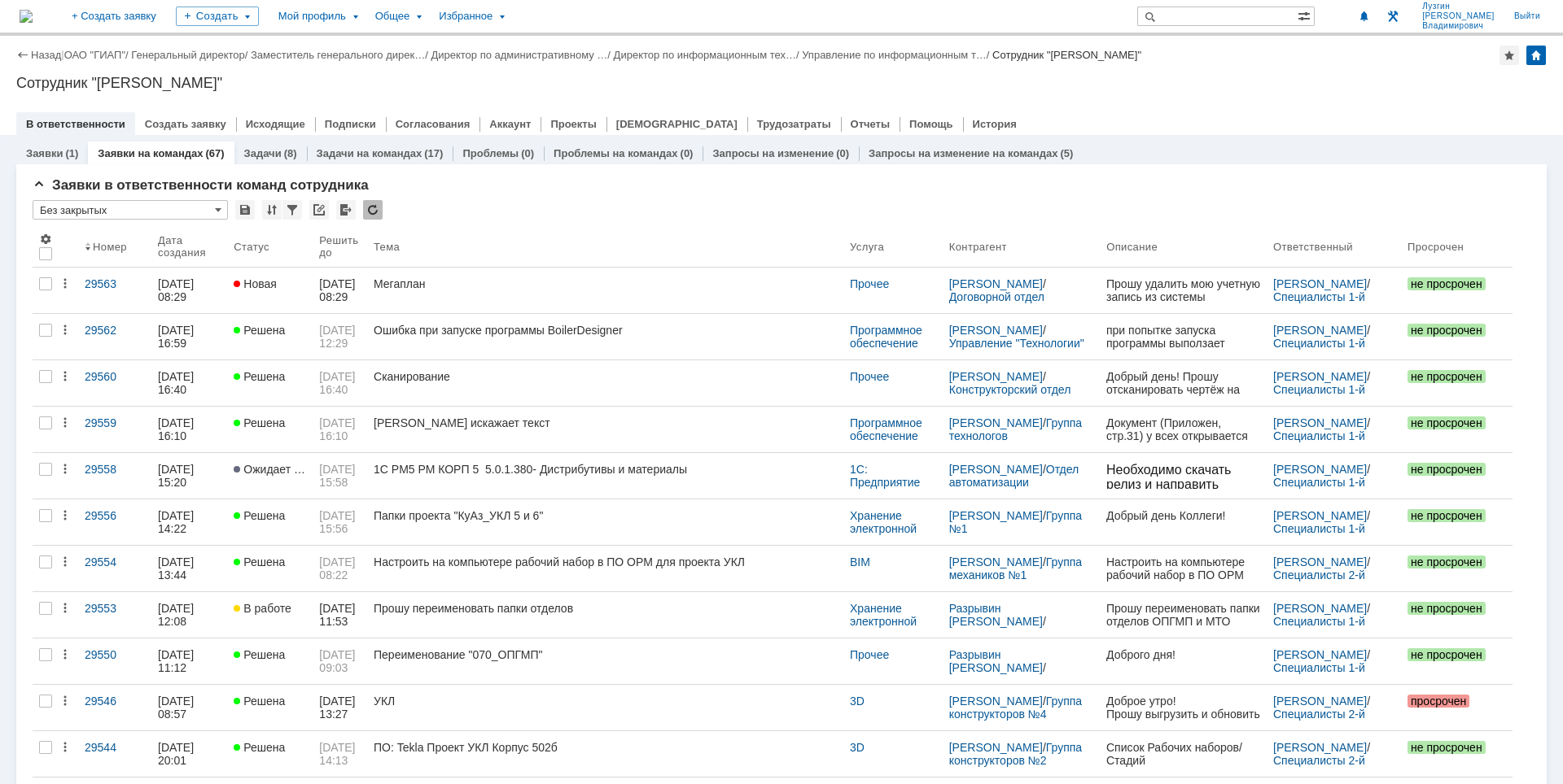
click at [1298, 71] on div "Назад | ОАО "ГИАП" / Генеральный директор / Заместитель генерального дирек… / Д…" at bounding box center [782, 85] width 1563 height 99
click at [1321, 110] on div at bounding box center [782, 107] width 1531 height 13
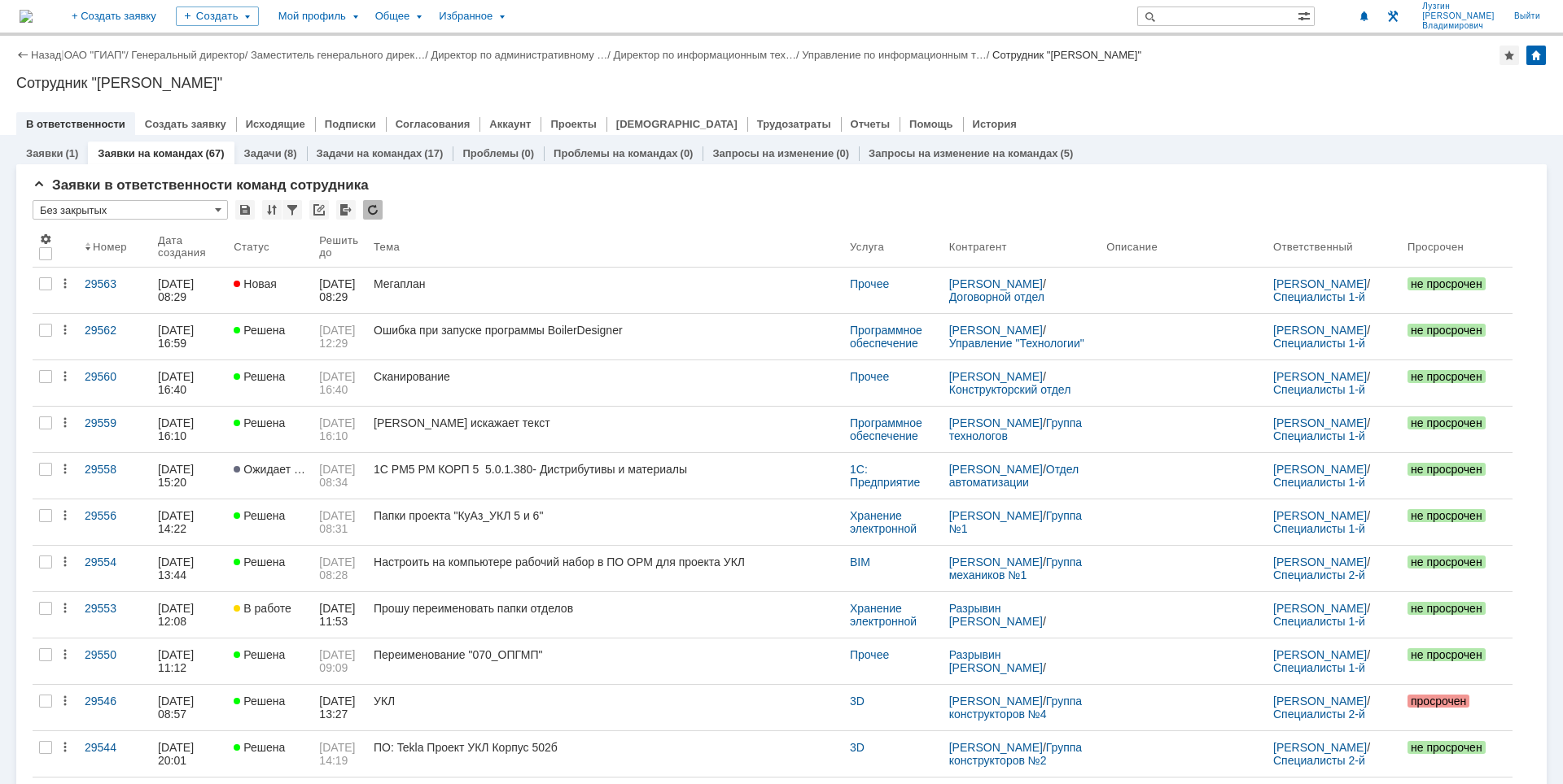
click at [968, 80] on div "Сотрудник "[PERSON_NAME]"" at bounding box center [782, 82] width 1531 height 17
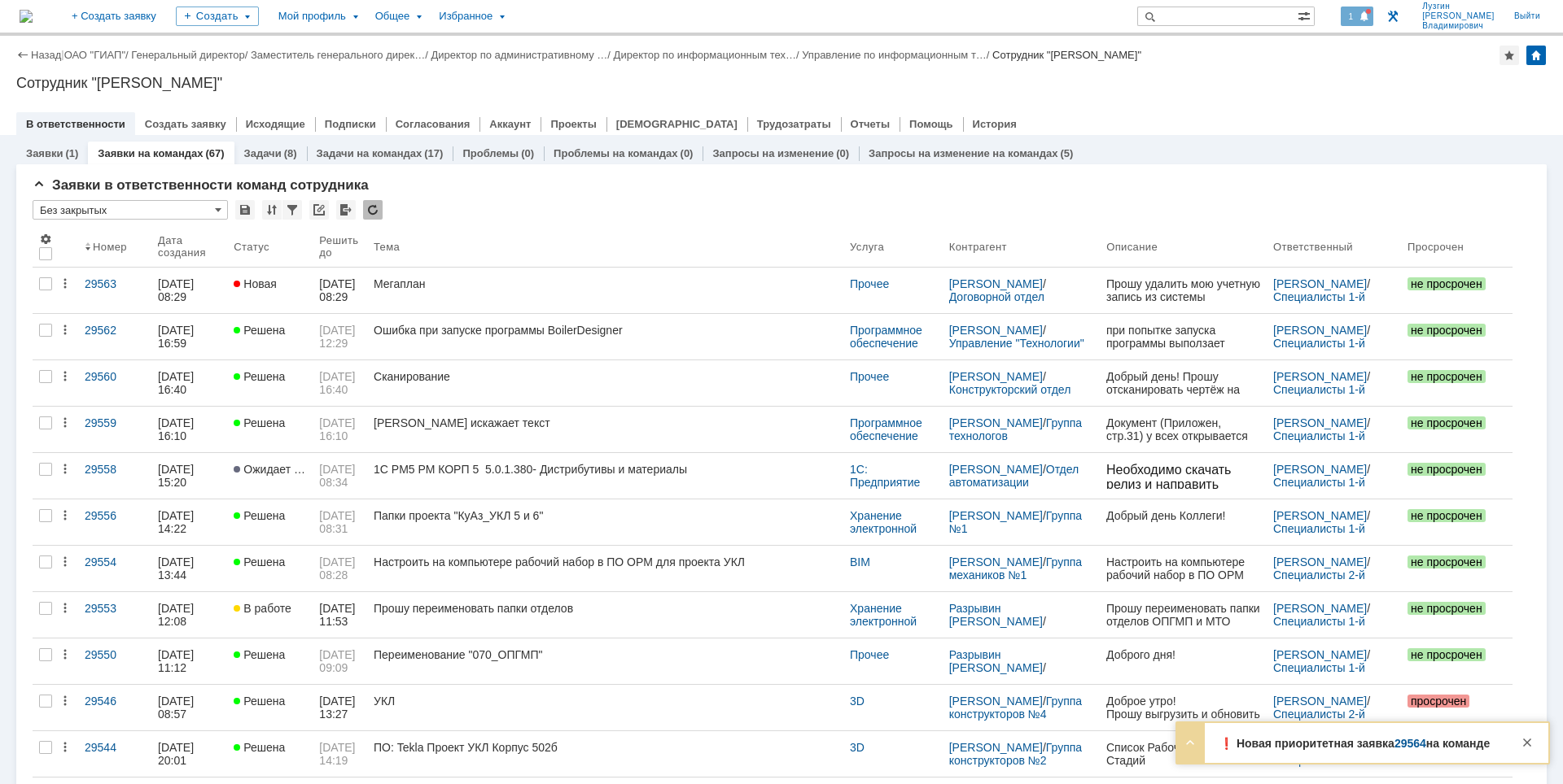
click at [1370, 13] on span at bounding box center [1365, 17] width 12 height 13
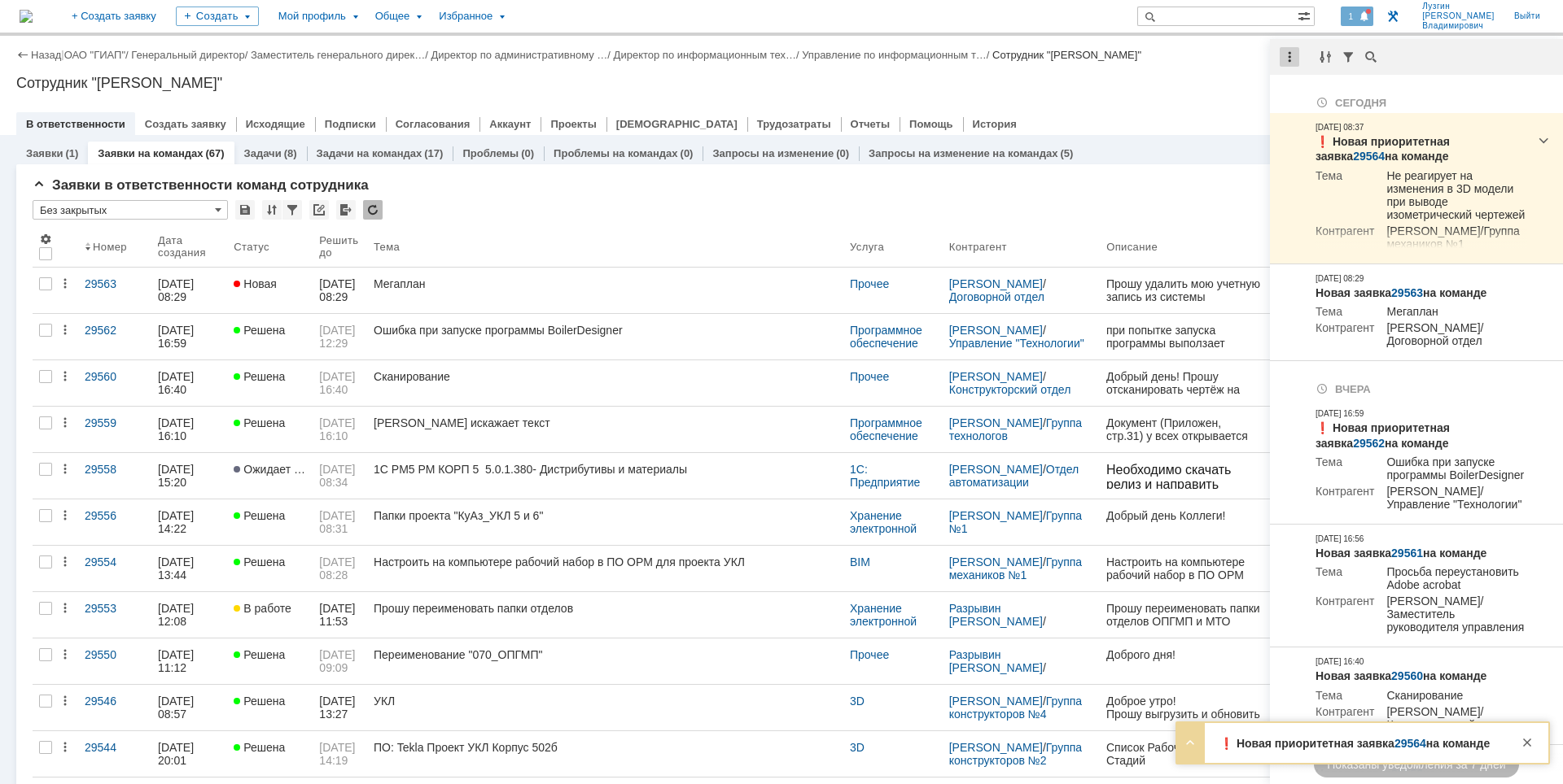
click at [1287, 54] on div at bounding box center [1289, 57] width 20 height 20
click at [1298, 97] on div "Отметить уведомления прочитанными" at bounding box center [1402, 99] width 219 height 12
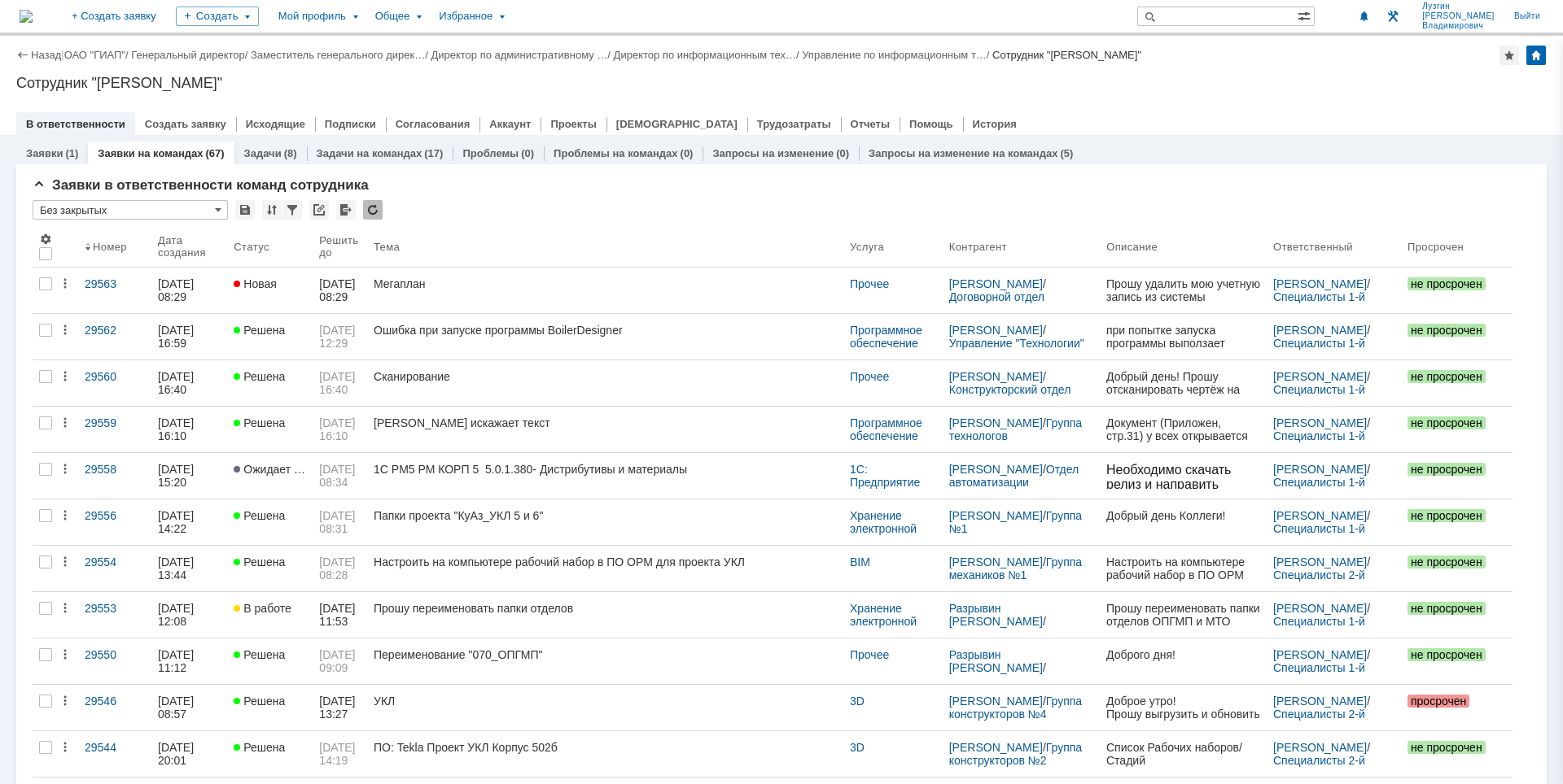
click at [1218, 83] on div "Сотрудник "[PERSON_NAME]"" at bounding box center [782, 82] width 1531 height 17
click at [1385, 85] on div "Сотрудник "[PERSON_NAME]"" at bounding box center [782, 82] width 1531 height 17
click at [1271, 123] on div "В ответственности Создать заявку Исходящие Подписки Согласования Аккаунт Проект…" at bounding box center [782, 123] width 1531 height 23
click at [1116, 78] on div "Сотрудник "[PERSON_NAME]"" at bounding box center [782, 82] width 1531 height 17
click at [1140, 50] on div "Сотрудник "[PERSON_NAME]"" at bounding box center [1067, 55] width 149 height 12
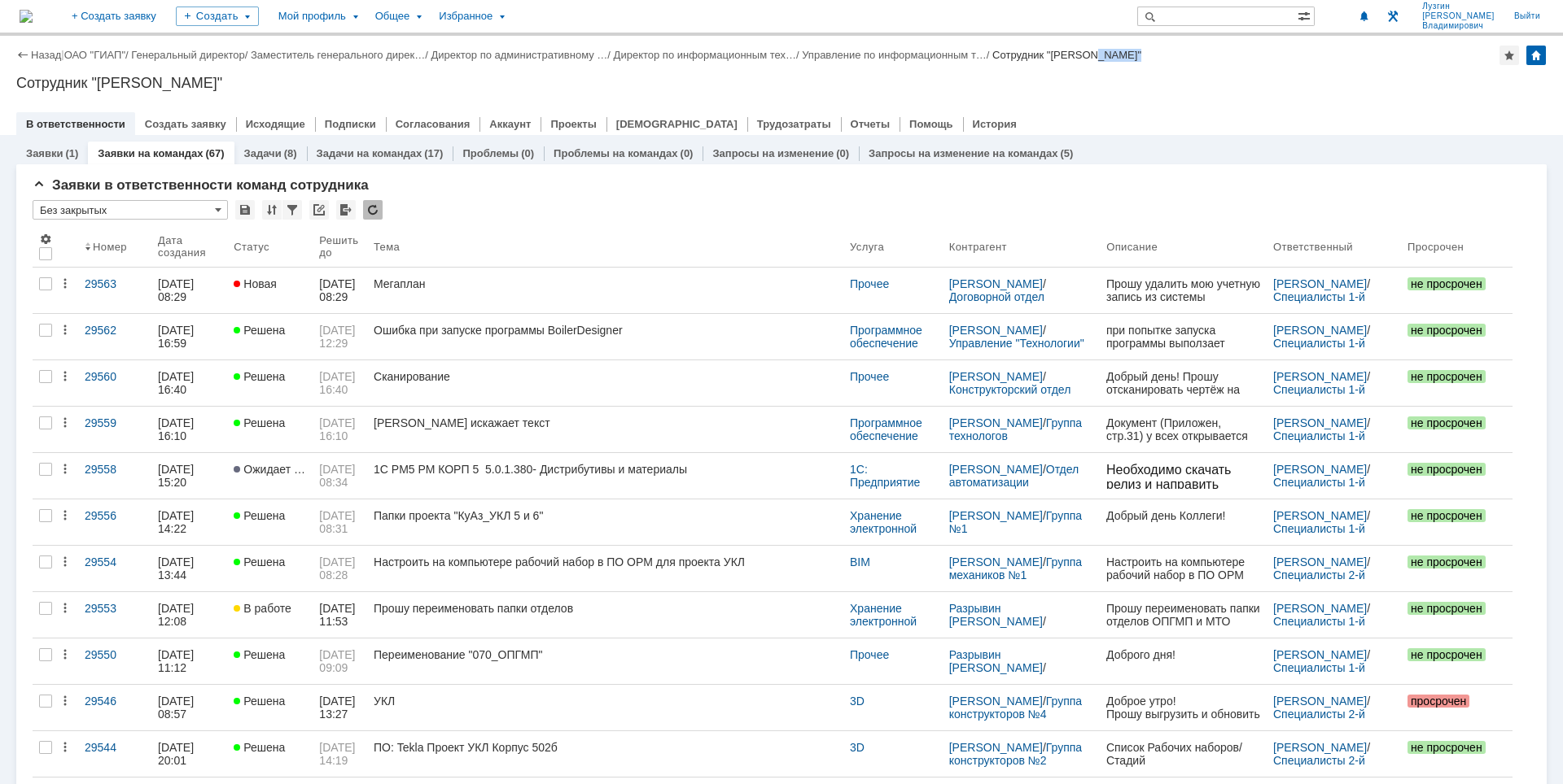
click at [1140, 50] on div "Сотрудник "[PERSON_NAME]"" at bounding box center [1067, 55] width 149 height 12
click at [1141, 60] on div "Сотрудник "[PERSON_NAME]"" at bounding box center [1067, 55] width 149 height 12
click at [1196, 103] on div at bounding box center [782, 107] width 1531 height 13
click at [1101, 50] on div "Сотрудник "[PERSON_NAME]"" at bounding box center [1067, 55] width 149 height 12
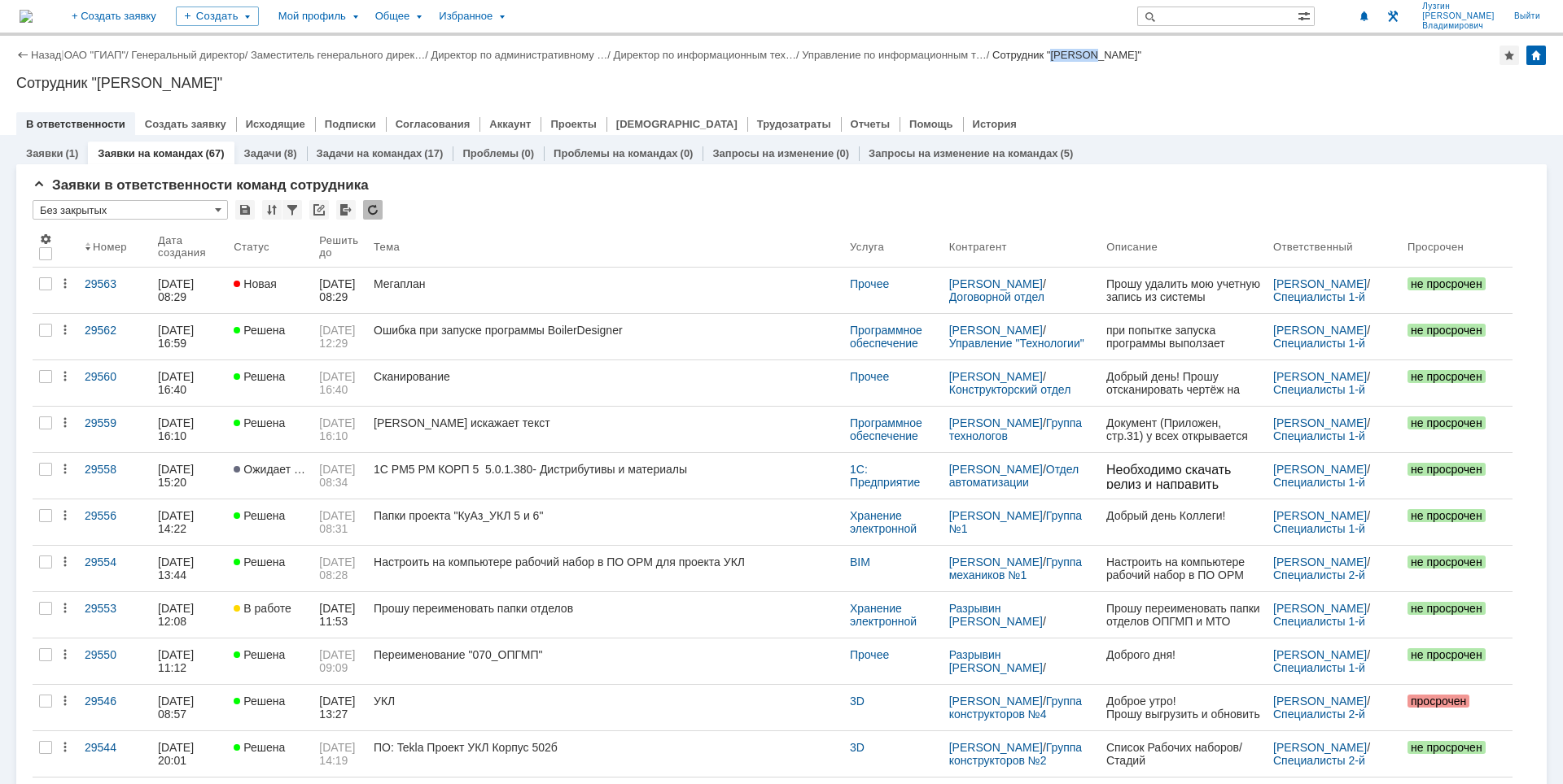
click at [1101, 50] on div "Сотрудник "[PERSON_NAME]"" at bounding box center [1067, 55] width 149 height 12
click at [1105, 91] on div "Назад | ОАО "ГИАП" / Генеральный директор / Заместитель генерального дирек… / Д…" at bounding box center [782, 85] width 1563 height 99
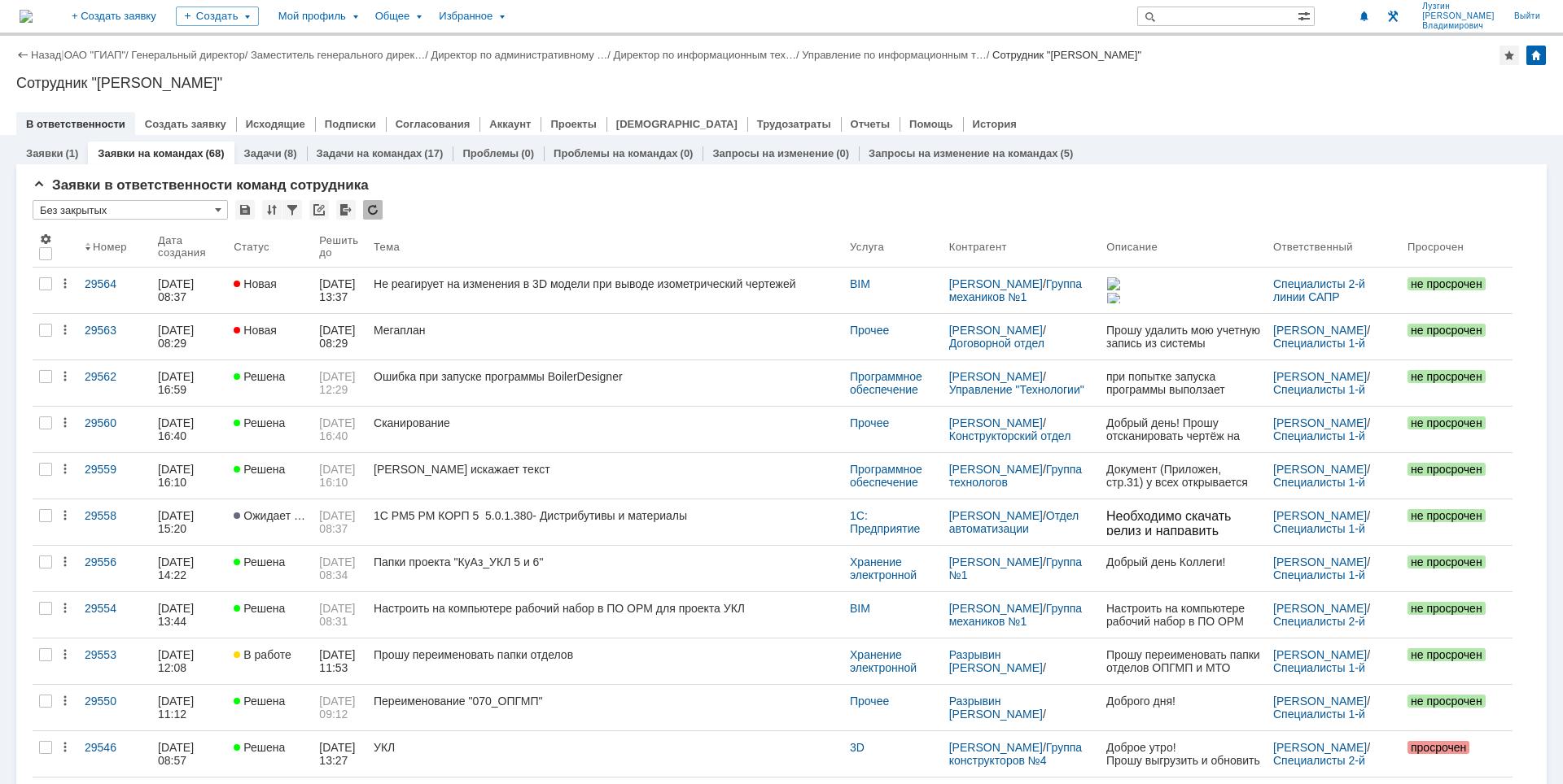
click at [1149, 88] on div "Сотрудник "[PERSON_NAME]"" at bounding box center [782, 82] width 1531 height 17
click at [1184, 113] on div "В ответственности Создать заявку Исходящие Подписки Согласования Аккаунт Проект…" at bounding box center [782, 123] width 1531 height 23
click at [1202, 112] on div "Назад | ОАО "ГИАП" / Генеральный директор / Заместитель генерального дирек… / Д…" at bounding box center [782, 85] width 1563 height 99
click at [1207, 93] on div "Назад | ОАО "ГИАП" / Генеральный директор / Заместитель генерального дирек… / Д…" at bounding box center [782, 85] width 1563 height 99
click at [1102, 104] on div at bounding box center [782, 107] width 1531 height 13
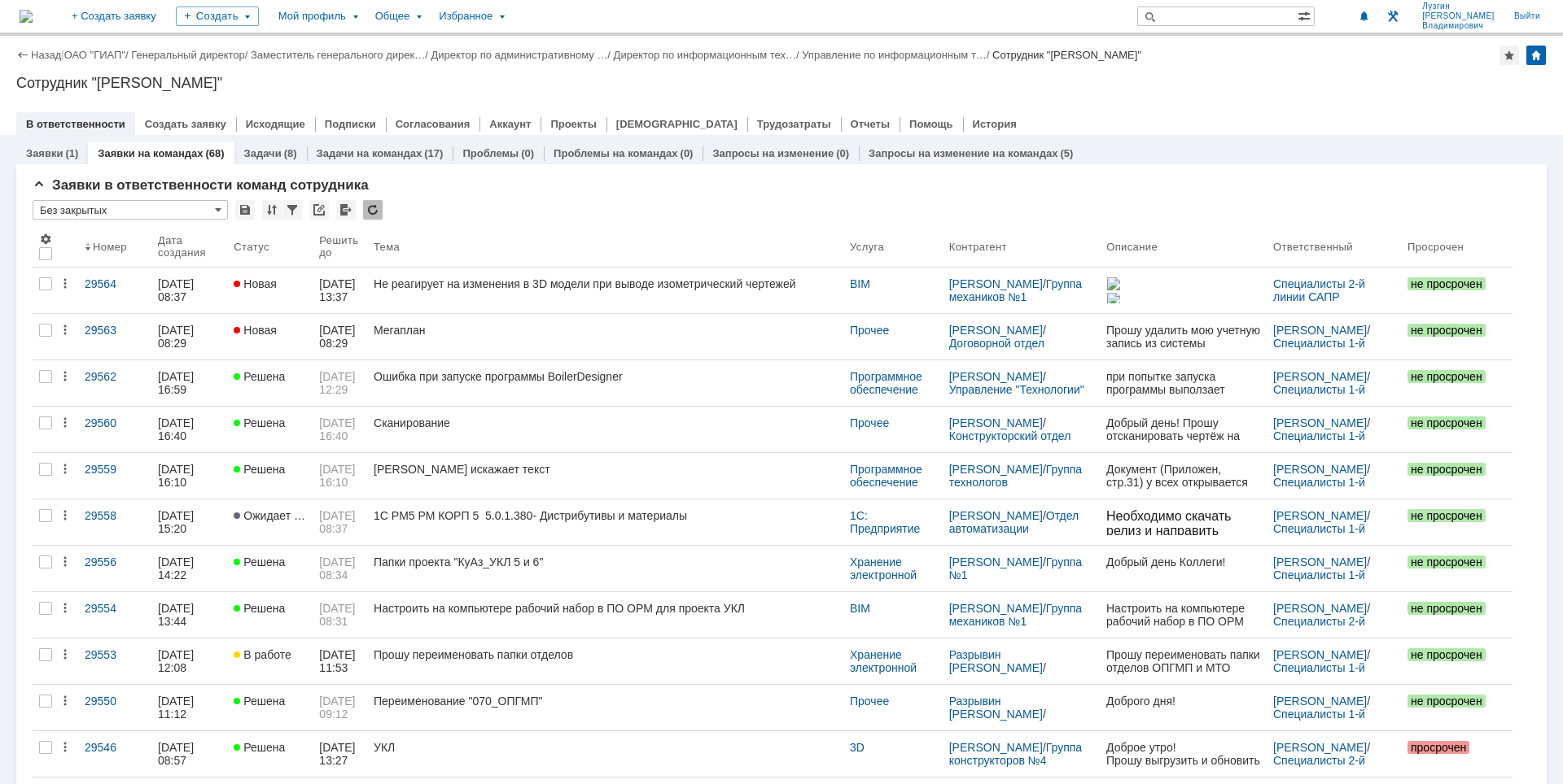
click at [972, 90] on div "Сотрудник "[PERSON_NAME]"" at bounding box center [782, 82] width 1531 height 17
click at [1366, 86] on div "Сотрудник "[PERSON_NAME]"" at bounding box center [782, 82] width 1531 height 17
click at [1322, 98] on div "Назад | ОАО "ГИАП" / Генеральный директор / Заместитель генерального дирек… / Д…" at bounding box center [782, 85] width 1563 height 99
click at [1053, 109] on div at bounding box center [782, 107] width 1531 height 13
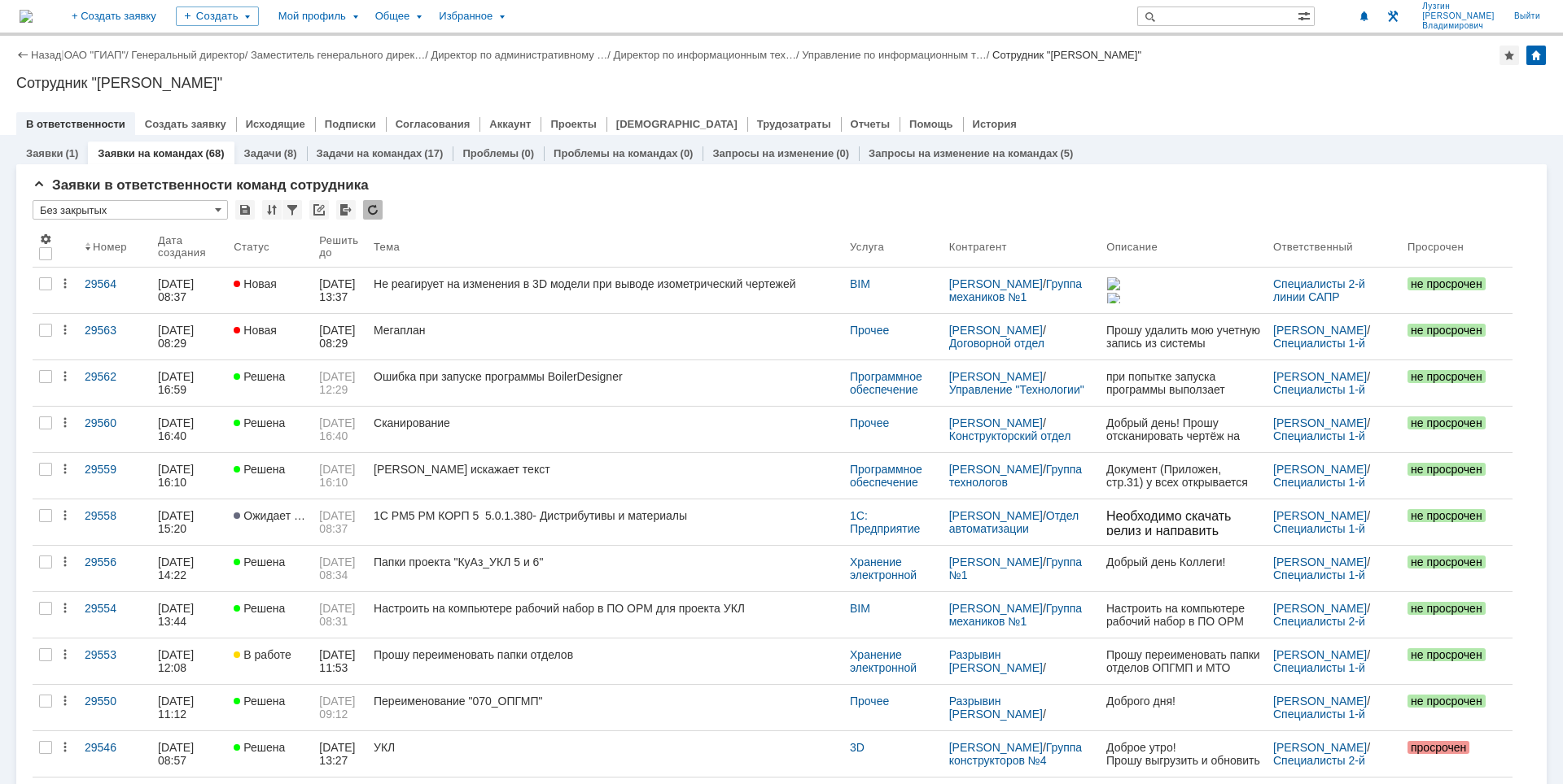
click at [905, 99] on div "Назад | ОАО "ГИАП" / Генеральный директор / Заместитель генерального дирек… / Д…" at bounding box center [782, 85] width 1563 height 99
click at [1335, 103] on div at bounding box center [782, 107] width 1531 height 13
click at [1381, 73] on div "Назад | ОАО "ГИАП" / Генеральный директор / Заместитель генерального дирек… / Д…" at bounding box center [782, 85] width 1563 height 99
click at [1288, 110] on div at bounding box center [782, 107] width 1531 height 13
click at [1336, 72] on div "Назад | ОАО "ГИАП" / Генеральный директор / Заместитель генерального дирек… / Д…" at bounding box center [782, 85] width 1563 height 99
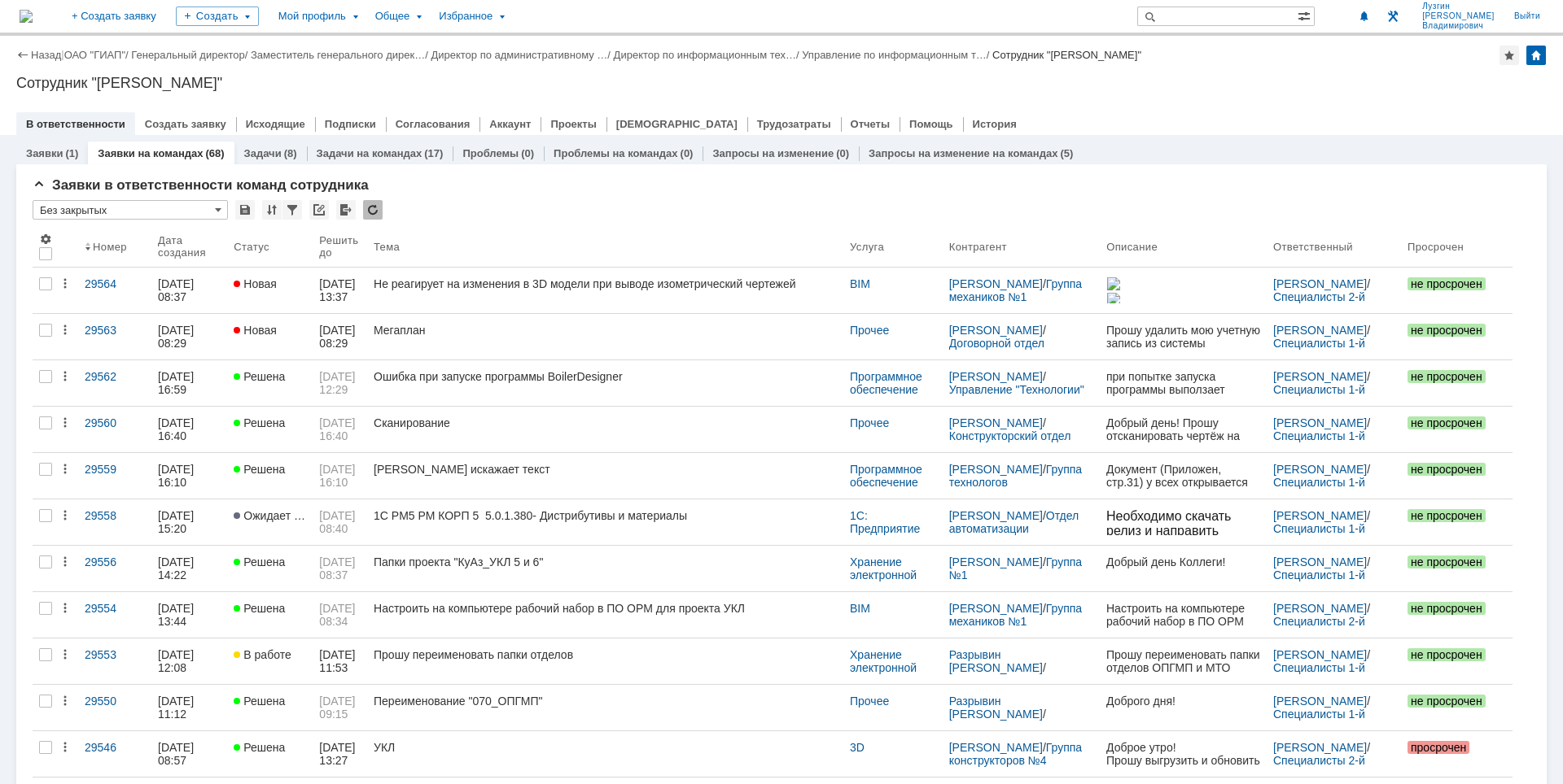
click at [1217, 107] on div at bounding box center [782, 107] width 1531 height 13
click at [1141, 84] on div "Сотрудник "[PERSON_NAME]"" at bounding box center [782, 82] width 1531 height 17
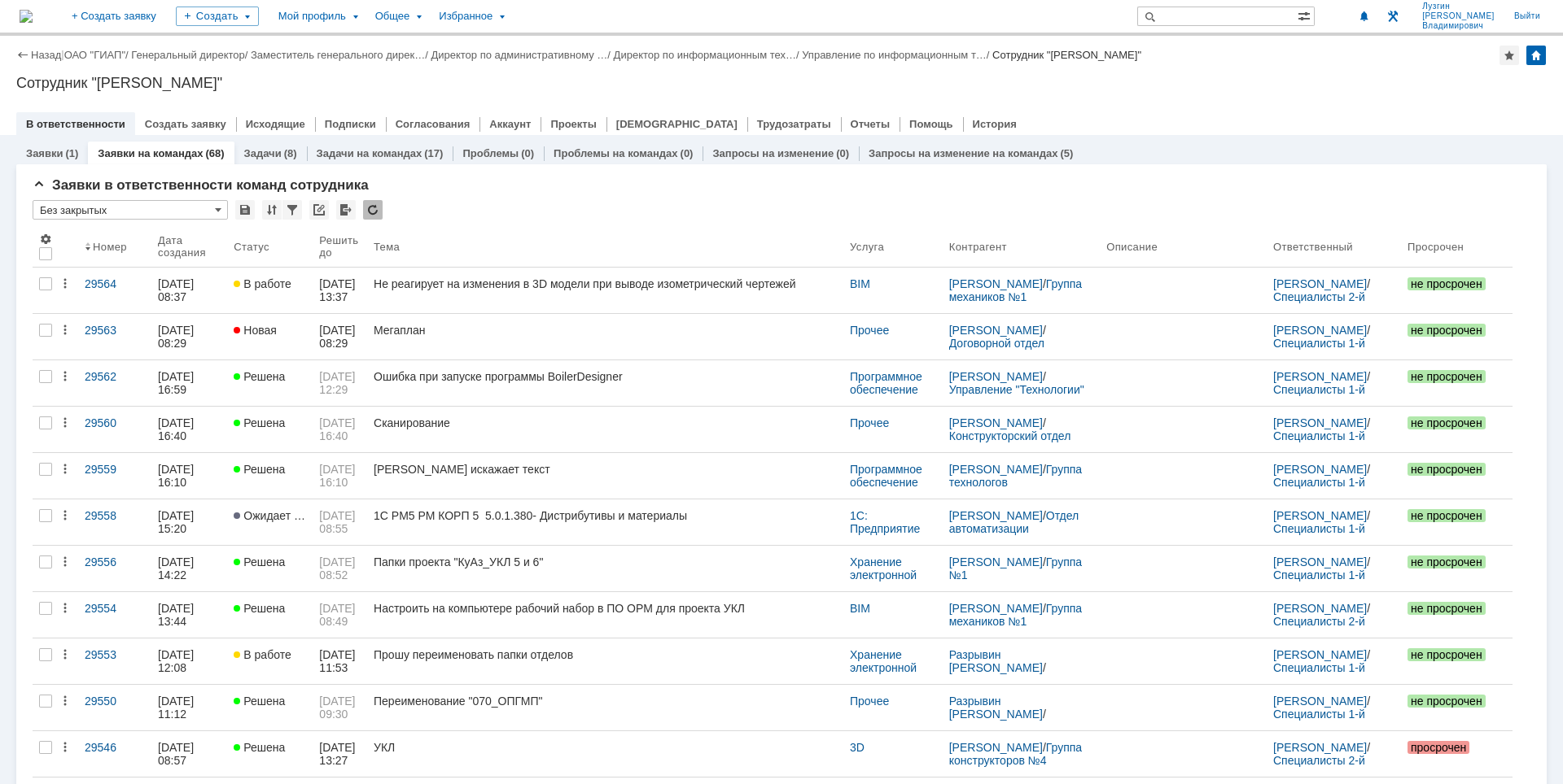
click at [420, 90] on div "Сотрудник "[PERSON_NAME]"" at bounding box center [782, 82] width 1531 height 17
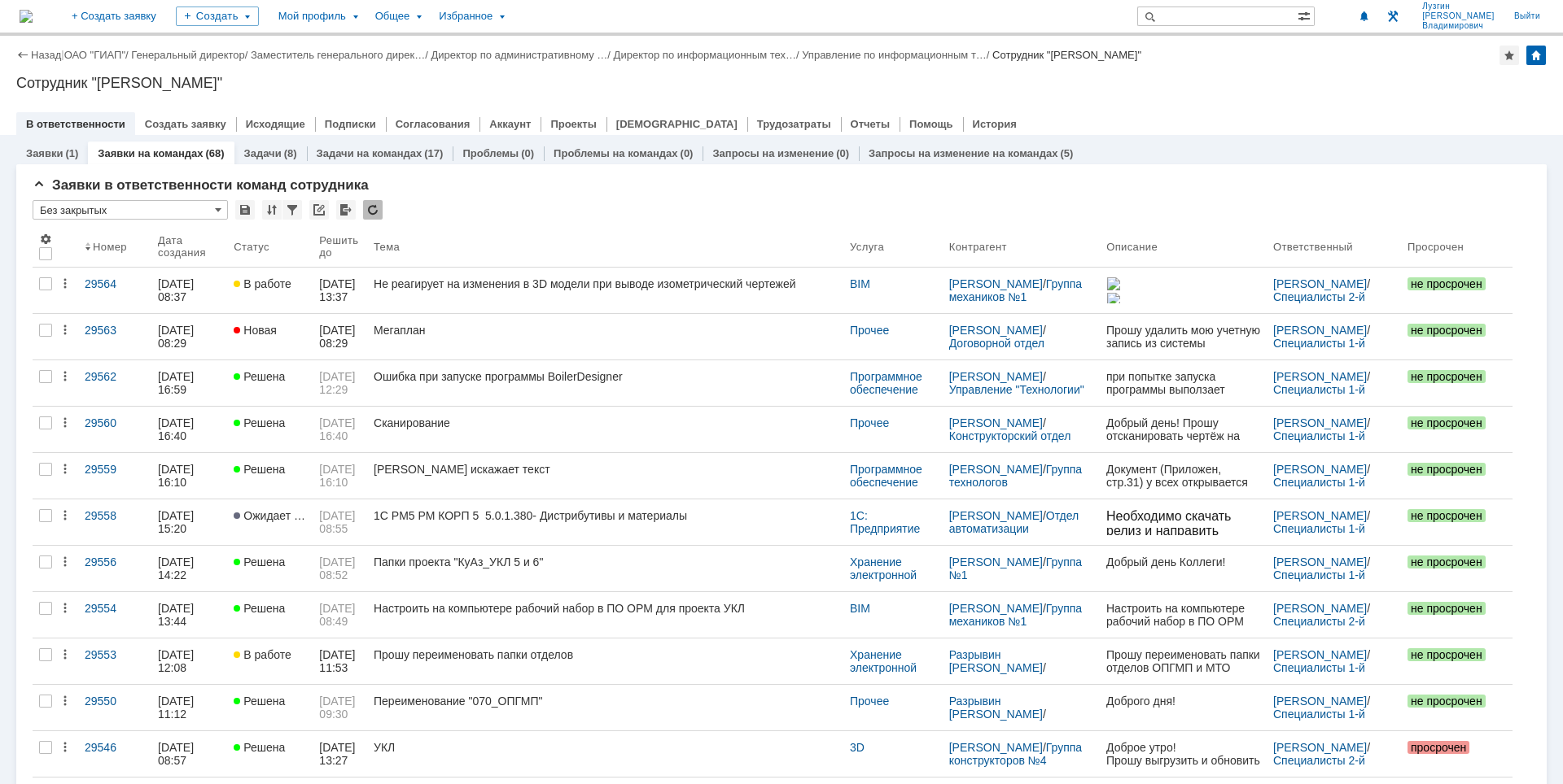
click at [1092, 79] on div "Сотрудник "[PERSON_NAME]"" at bounding box center [782, 82] width 1531 height 17
click at [1089, 81] on div "Сотрудник "[PERSON_NAME]"" at bounding box center [782, 82] width 1531 height 17
click at [1310, 84] on div "Сотрудник "[PERSON_NAME]"" at bounding box center [782, 82] width 1531 height 17
click at [1202, 78] on div "Сотрудник "[PERSON_NAME]"" at bounding box center [782, 82] width 1531 height 17
click at [1167, 92] on div "Назад | ОАО "ГИАП" / Генеральный директор / Заместитель генерального дирек… / Д…" at bounding box center [782, 85] width 1563 height 99
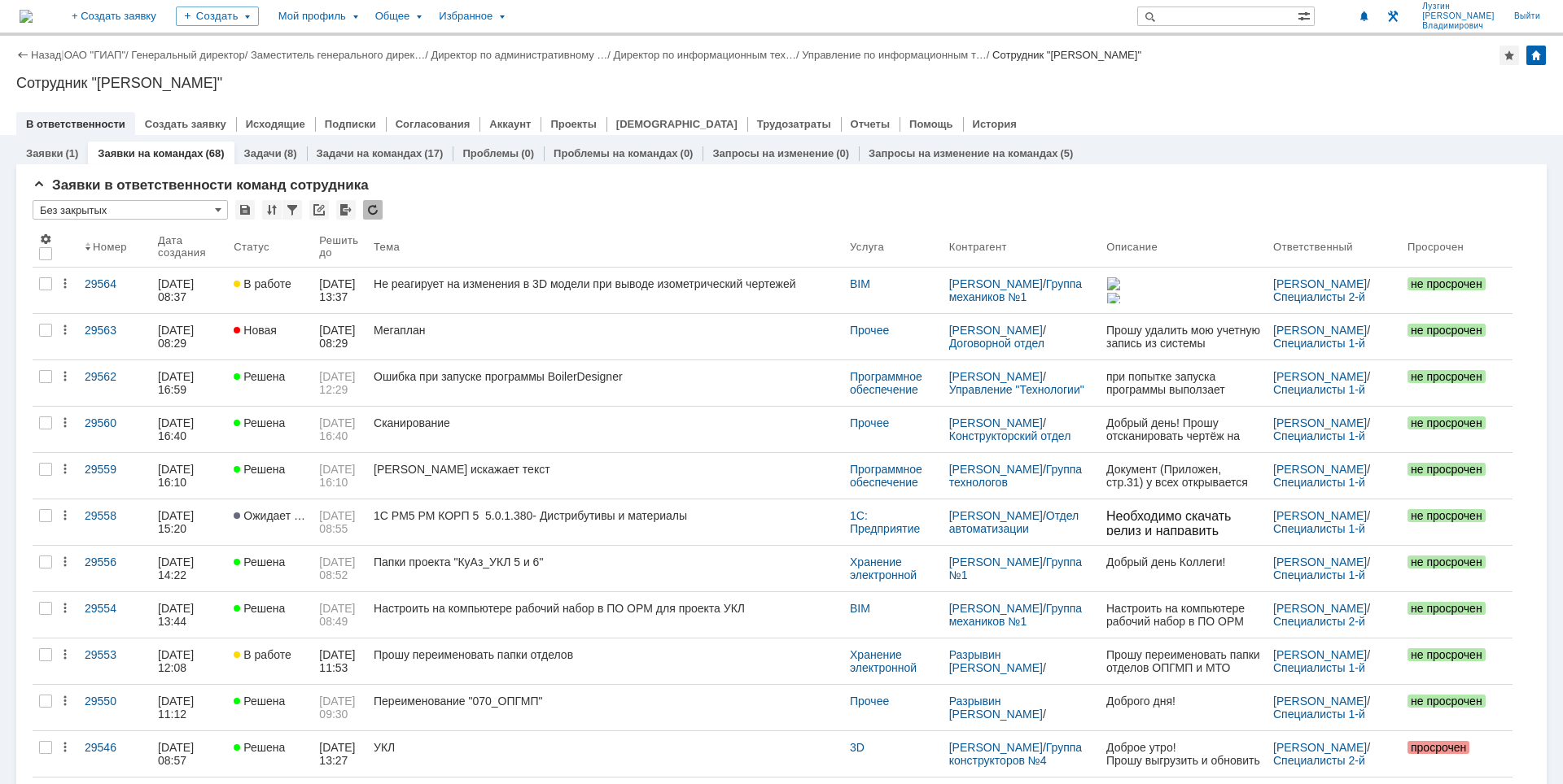
click at [1052, 102] on div at bounding box center [782, 107] width 1531 height 13
click at [1100, 119] on div "В ответственности Создать заявку Исходящие Подписки Согласования Аккаунт Проект…" at bounding box center [782, 123] width 1531 height 23
click at [1207, 75] on div "Сотрудник "[PERSON_NAME]"" at bounding box center [782, 82] width 1531 height 17
click at [1224, 87] on div "Сотрудник "[PERSON_NAME]"" at bounding box center [782, 82] width 1531 height 17
click at [1078, 84] on div "Сотрудник "[PERSON_NAME]"" at bounding box center [782, 82] width 1531 height 17
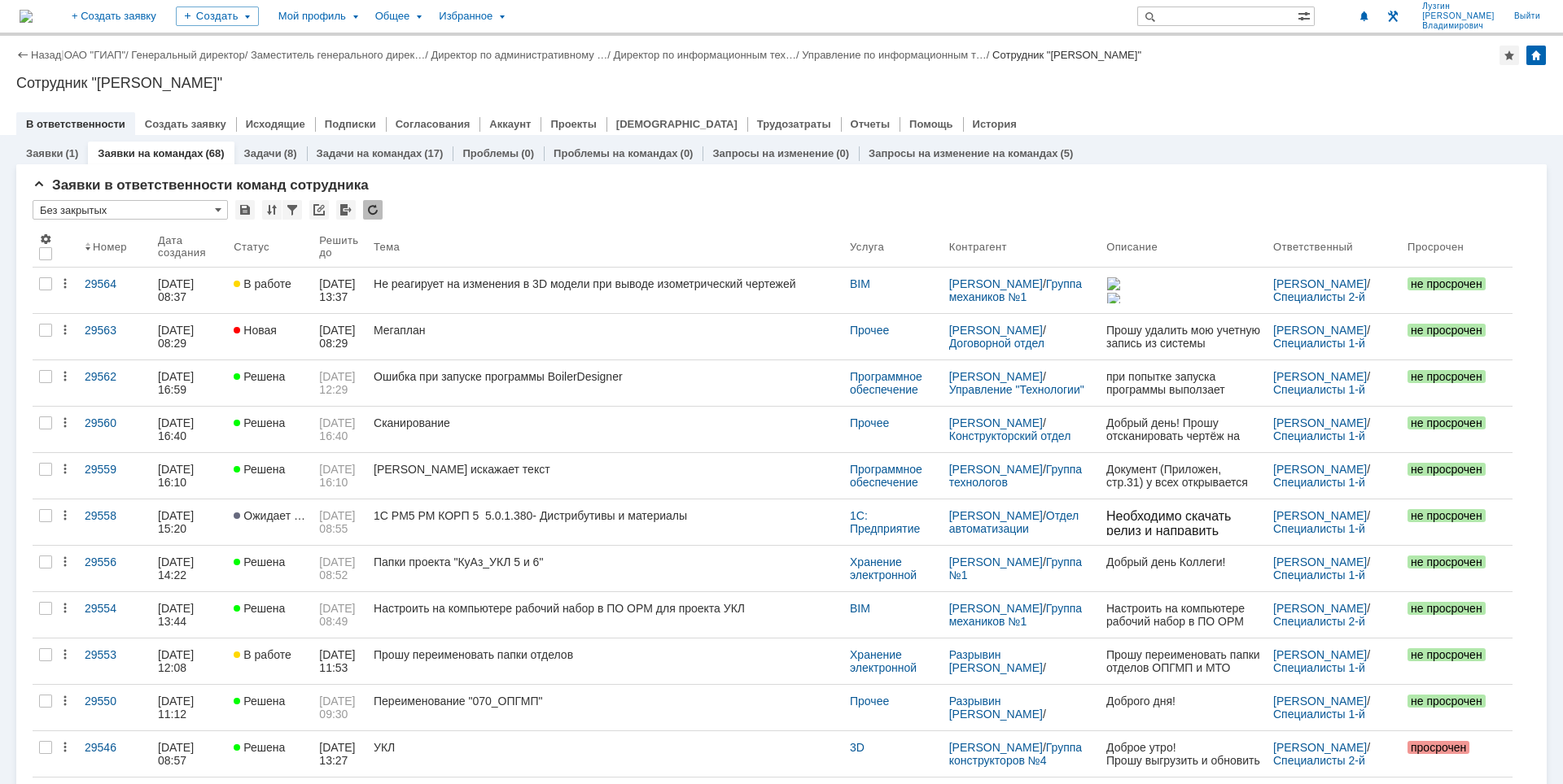
click at [1042, 87] on div "Сотрудник "[PERSON_NAME]"" at bounding box center [782, 82] width 1531 height 17
click at [1104, 116] on div "В ответственности Создать заявку Исходящие Подписки Согласования Аккаунт Проект…" at bounding box center [782, 123] width 1531 height 23
click at [1134, 111] on div at bounding box center [782, 107] width 1531 height 13
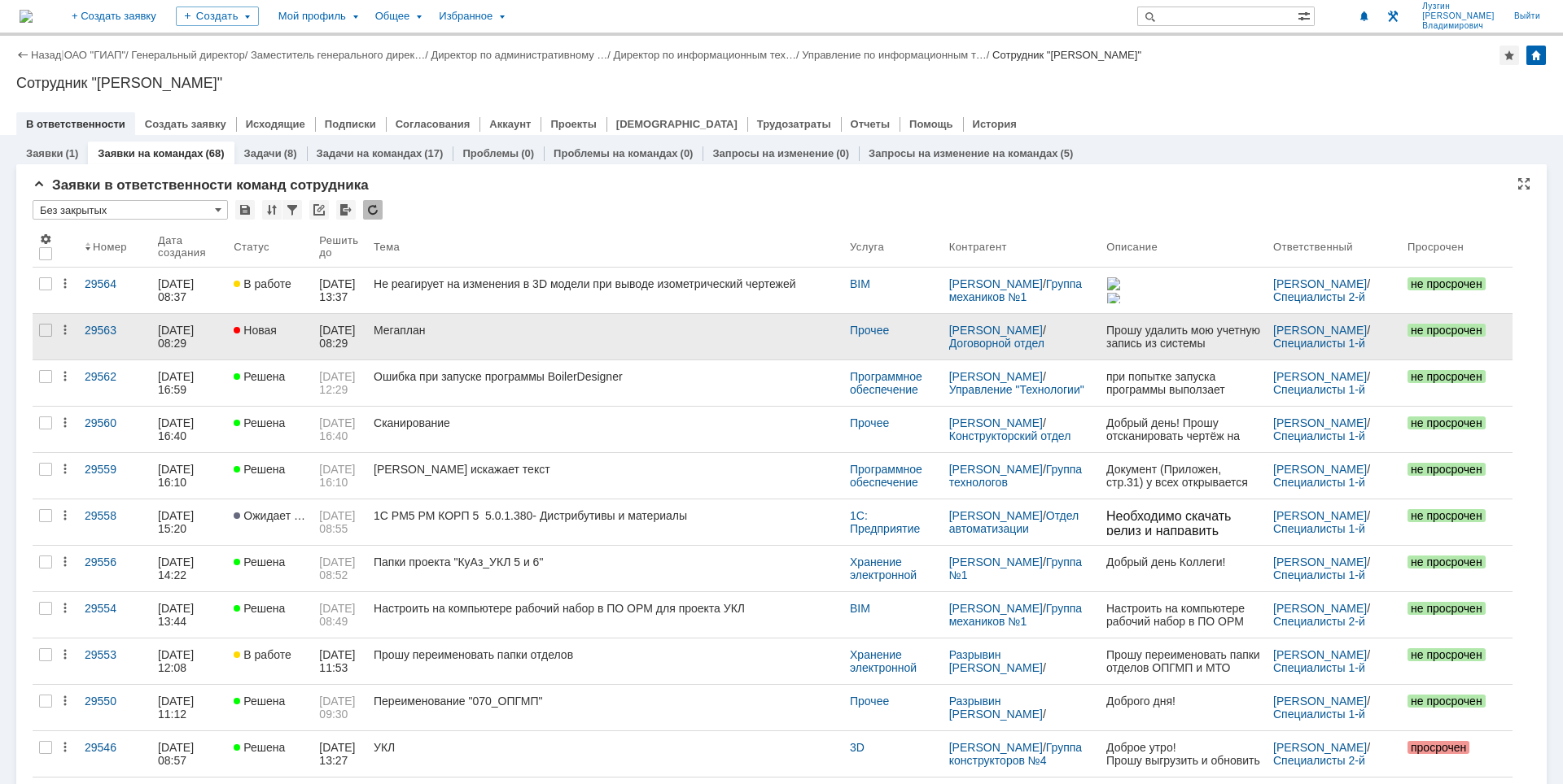
click at [626, 340] on link "Мегаплан" at bounding box center [605, 337] width 477 height 45
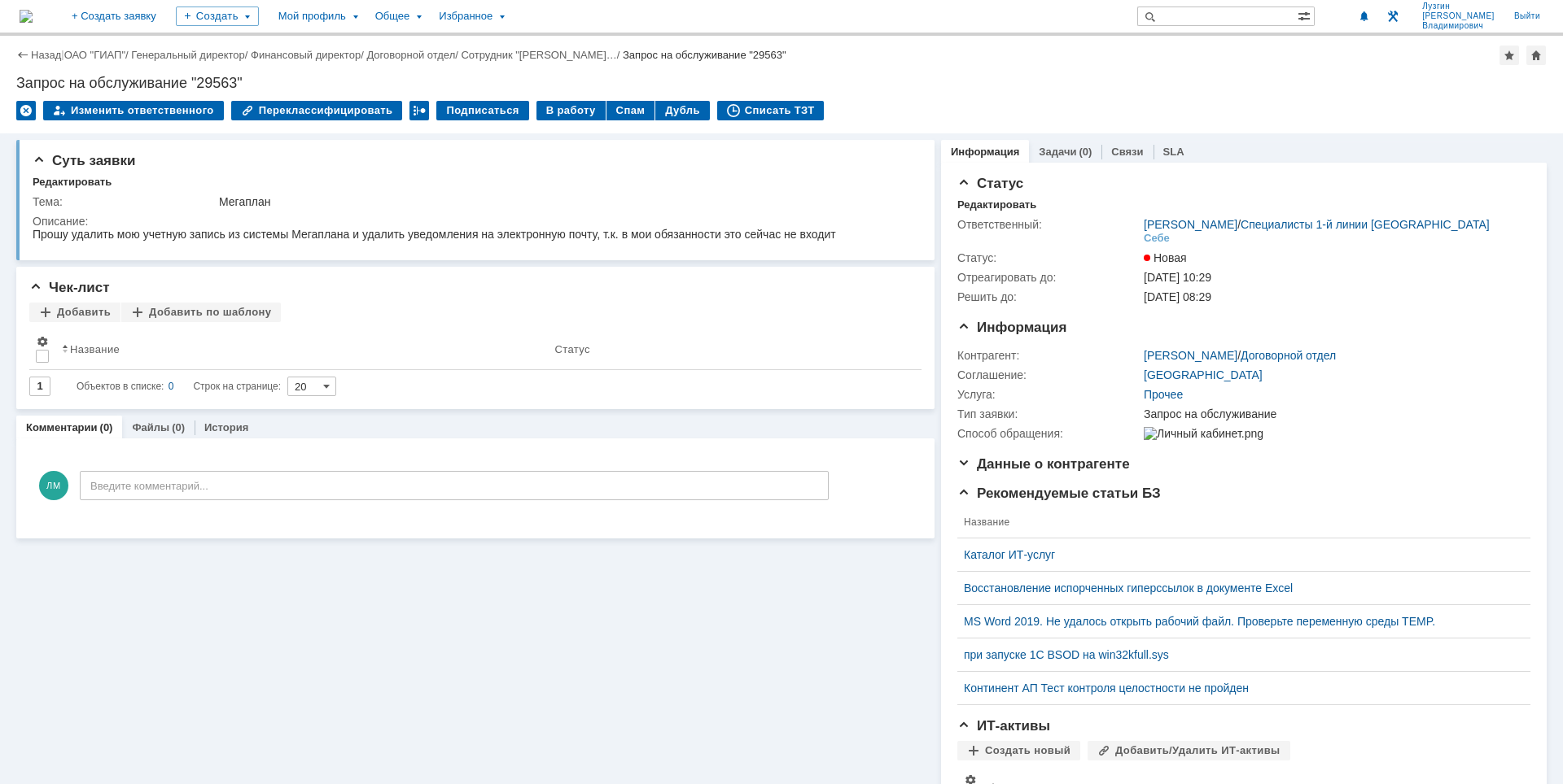
click at [32, 18] on img at bounding box center [25, 16] width 13 height 13
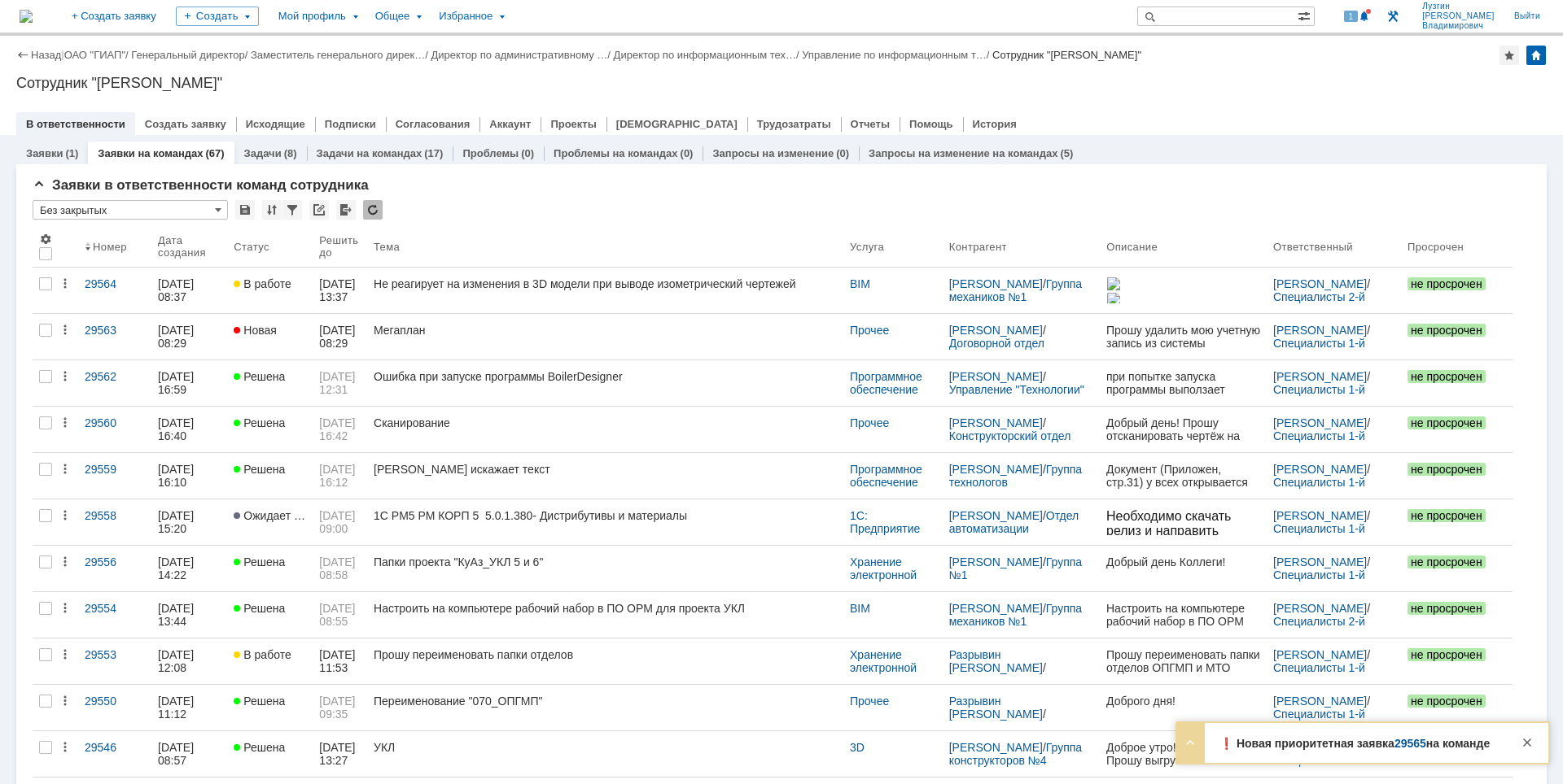
click at [1538, 741] on div at bounding box center [1528, 738] width 27 height 29
click at [1374, 9] on div "1" at bounding box center [1358, 17] width 33 height 20
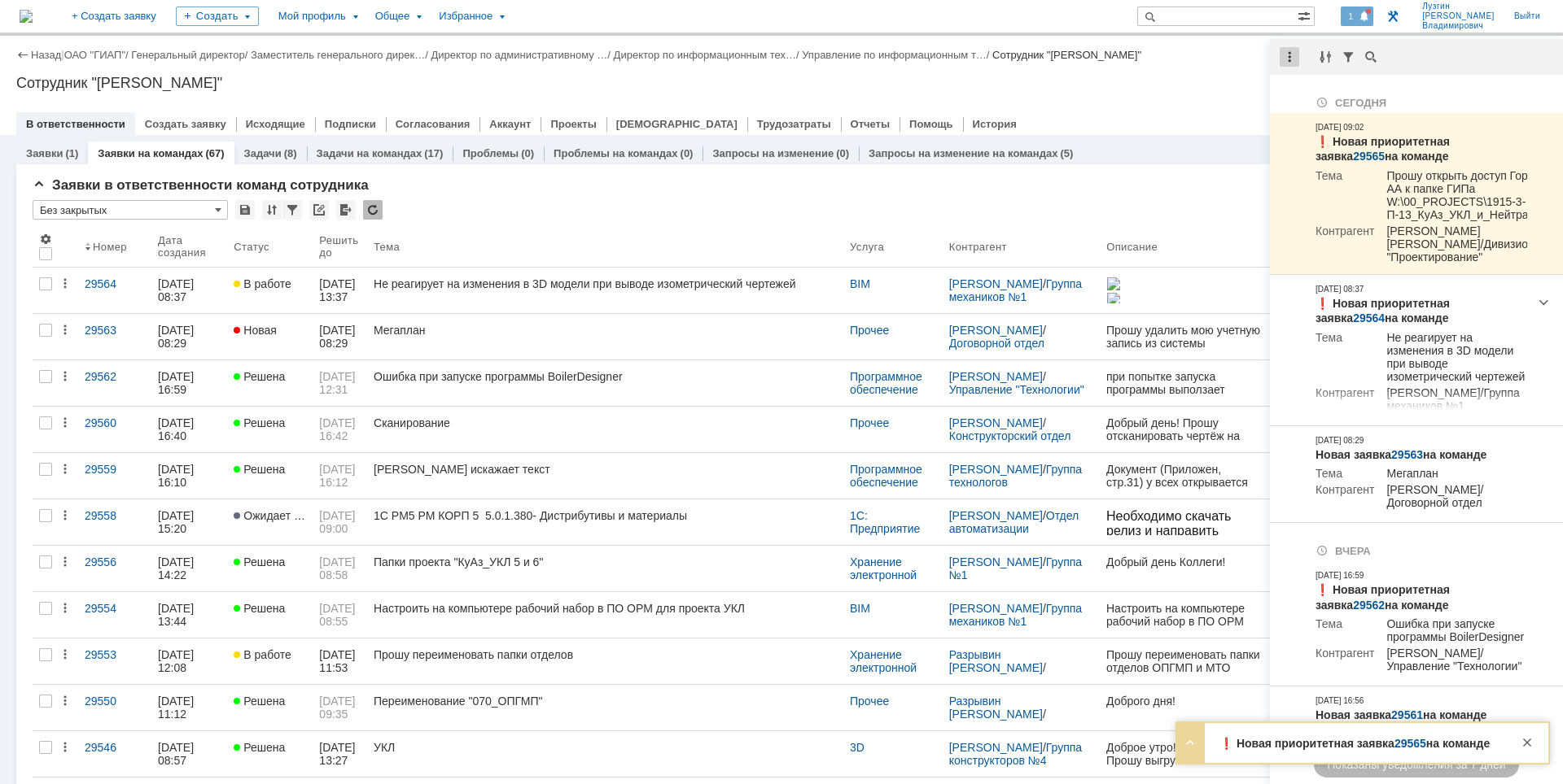
click at [1294, 58] on div at bounding box center [1289, 57] width 20 height 20
click at [1301, 89] on div "Отметить уведомления прочитанными" at bounding box center [1402, 98] width 237 height 24
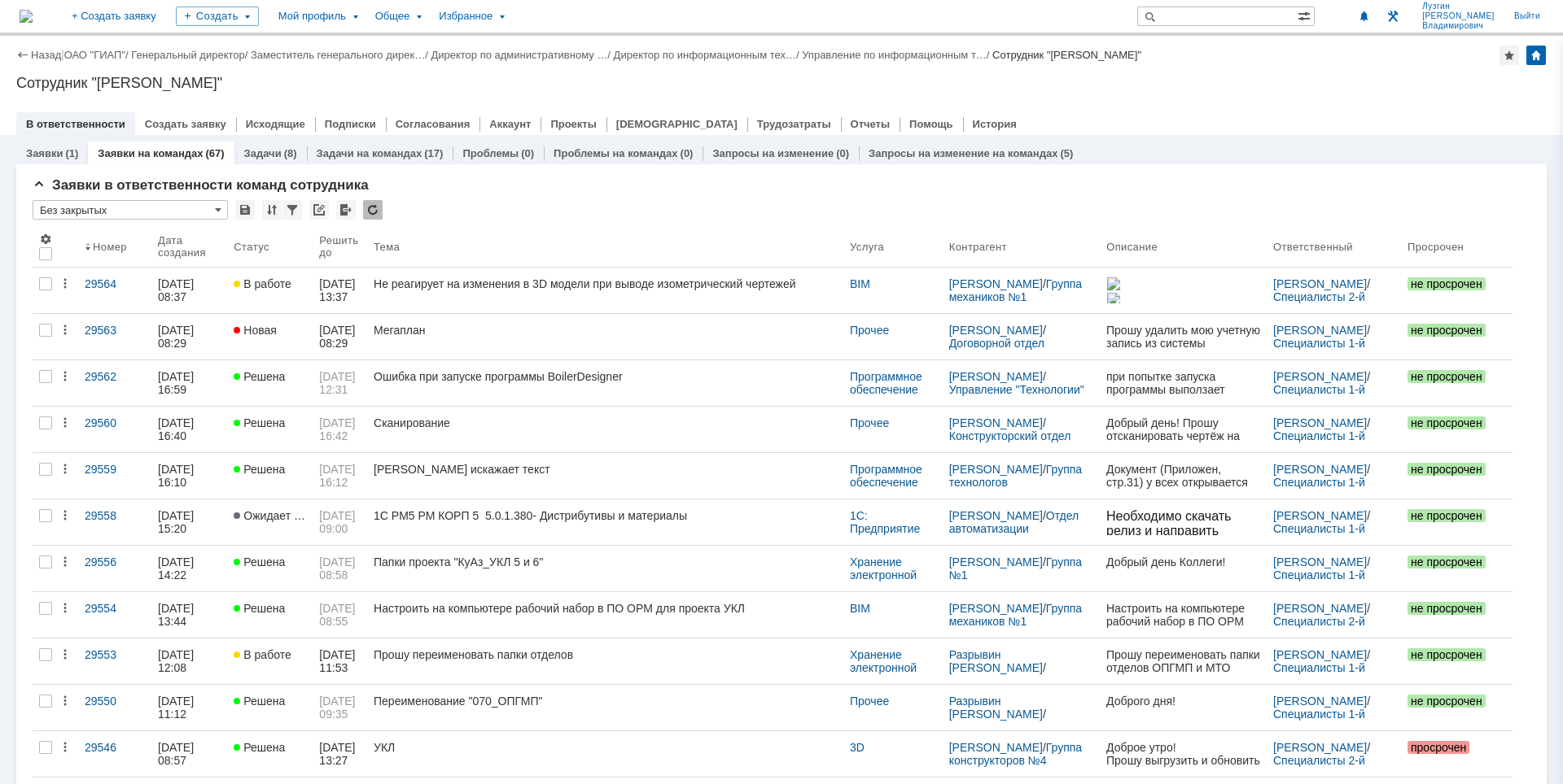
click at [1168, 93] on div "Назад | ОАО "ГИАП" / Генеральный директор / Заместитель генерального дирек… / Д…" at bounding box center [782, 85] width 1563 height 99
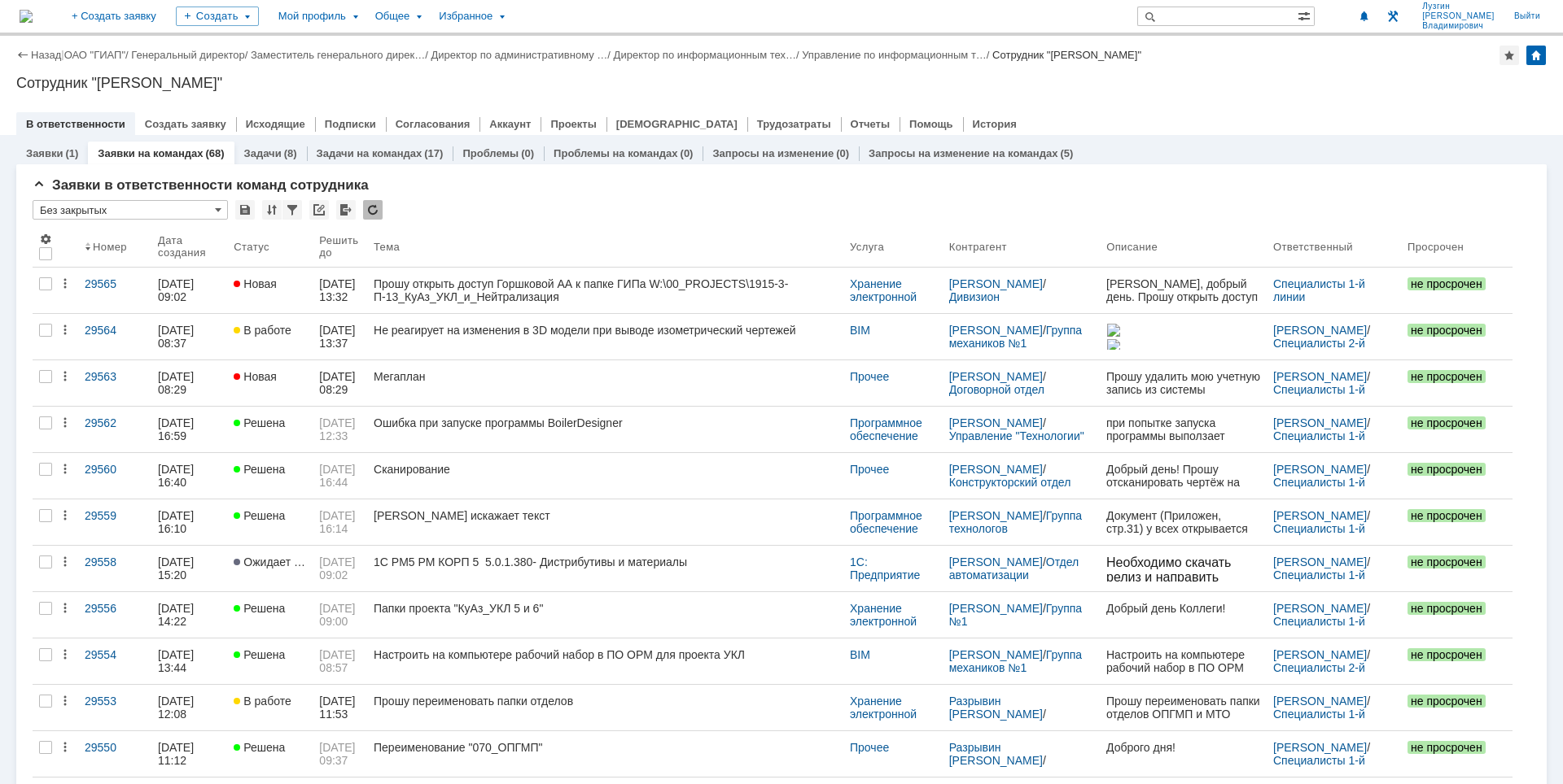
click at [1078, 95] on div "Назад | ОАО "ГИАП" / Генеральный директор / Заместитель генерального дирек… / Д…" at bounding box center [782, 85] width 1563 height 99
click at [1076, 96] on div "Назад | ОАО "ГИАП" / Генеральный директор / Заместитель генерального дирек… / Д…" at bounding box center [782, 85] width 1563 height 99
drag, startPoint x: 1162, startPoint y: 114, endPoint x: 1229, endPoint y: 157, distance: 79.6
click at [1162, 114] on div "В ответственности Создать заявку Исходящие Подписки Согласования Аккаунт Проект…" at bounding box center [782, 123] width 1531 height 23
click at [1331, 110] on div at bounding box center [782, 107] width 1531 height 13
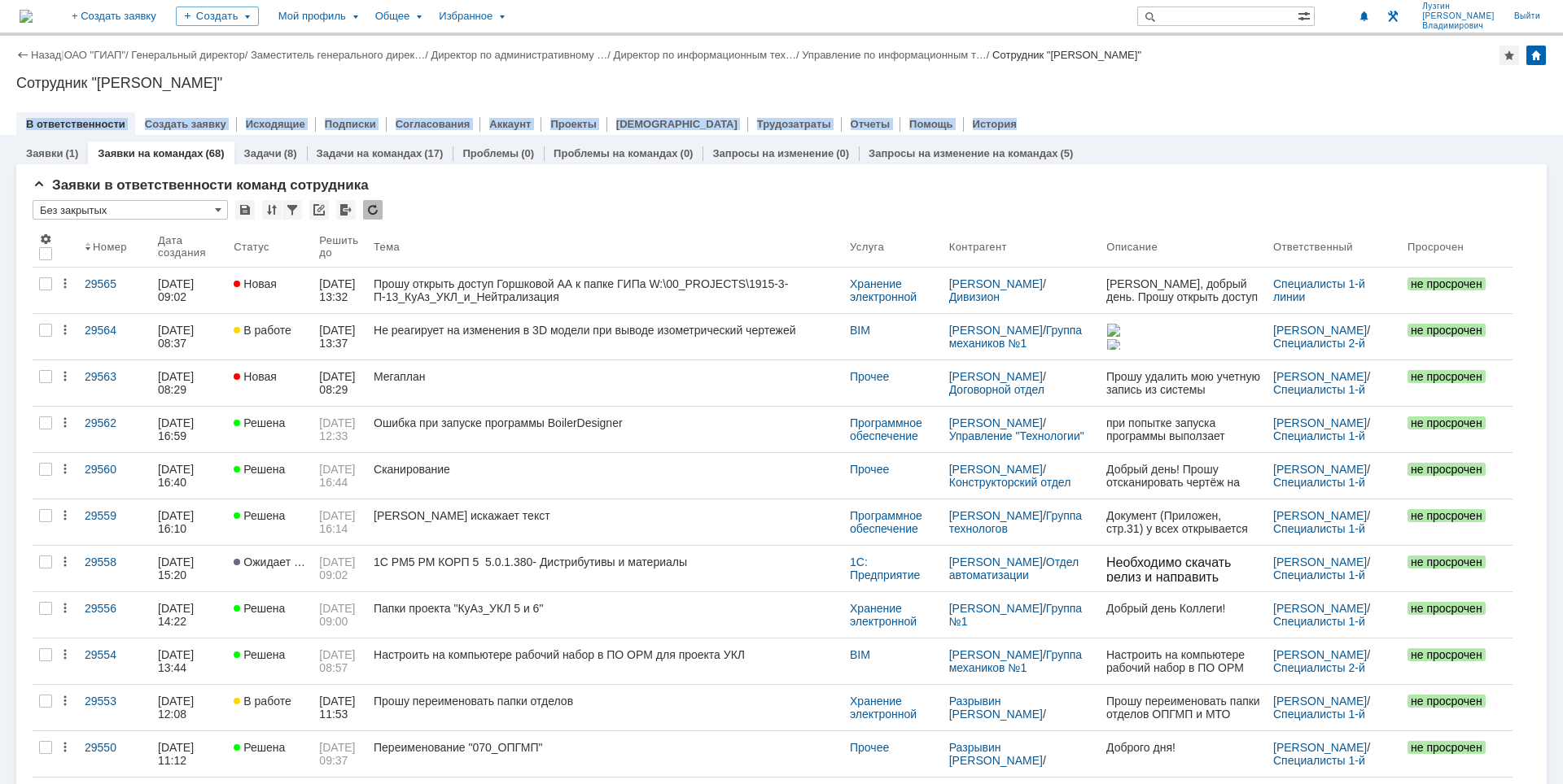
click at [1332, 113] on div "Назад | ОАО "ГИАП" / Генеральный директор / Заместитель генерального дирек… / Д…" at bounding box center [782, 85] width 1563 height 99
click at [1332, 113] on div "В ответственности Создать заявку Исходящие Подписки Согласования Аккаунт Проект…" at bounding box center [782, 123] width 1531 height 23
